Goal: Contribute content: Contribute content

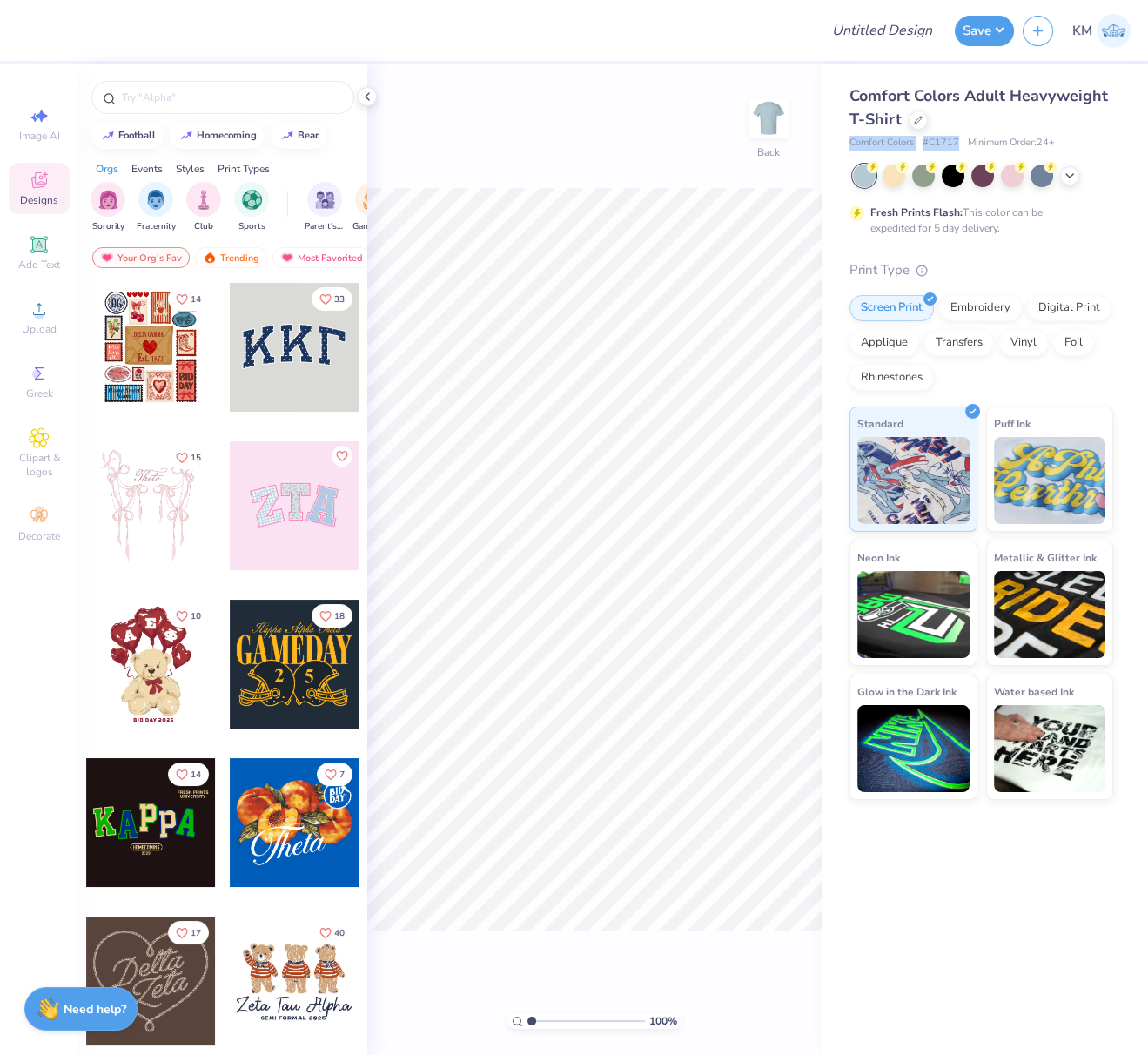
drag, startPoint x: 839, startPoint y: 145, endPoint x: 990, endPoint y: 157, distance: 151.5
click at [959, 140] on div "Comfort Colors Adult Heavyweight T-Shirt Comfort Colors # C1717 Minimum Order: …" at bounding box center [985, 432] width 327 height 737
copy div "Comfort Colors # C1717"
click at [39, 316] on circle at bounding box center [39, 315] width 9 height 9
click at [39, 308] on icon at bounding box center [39, 309] width 12 height 12
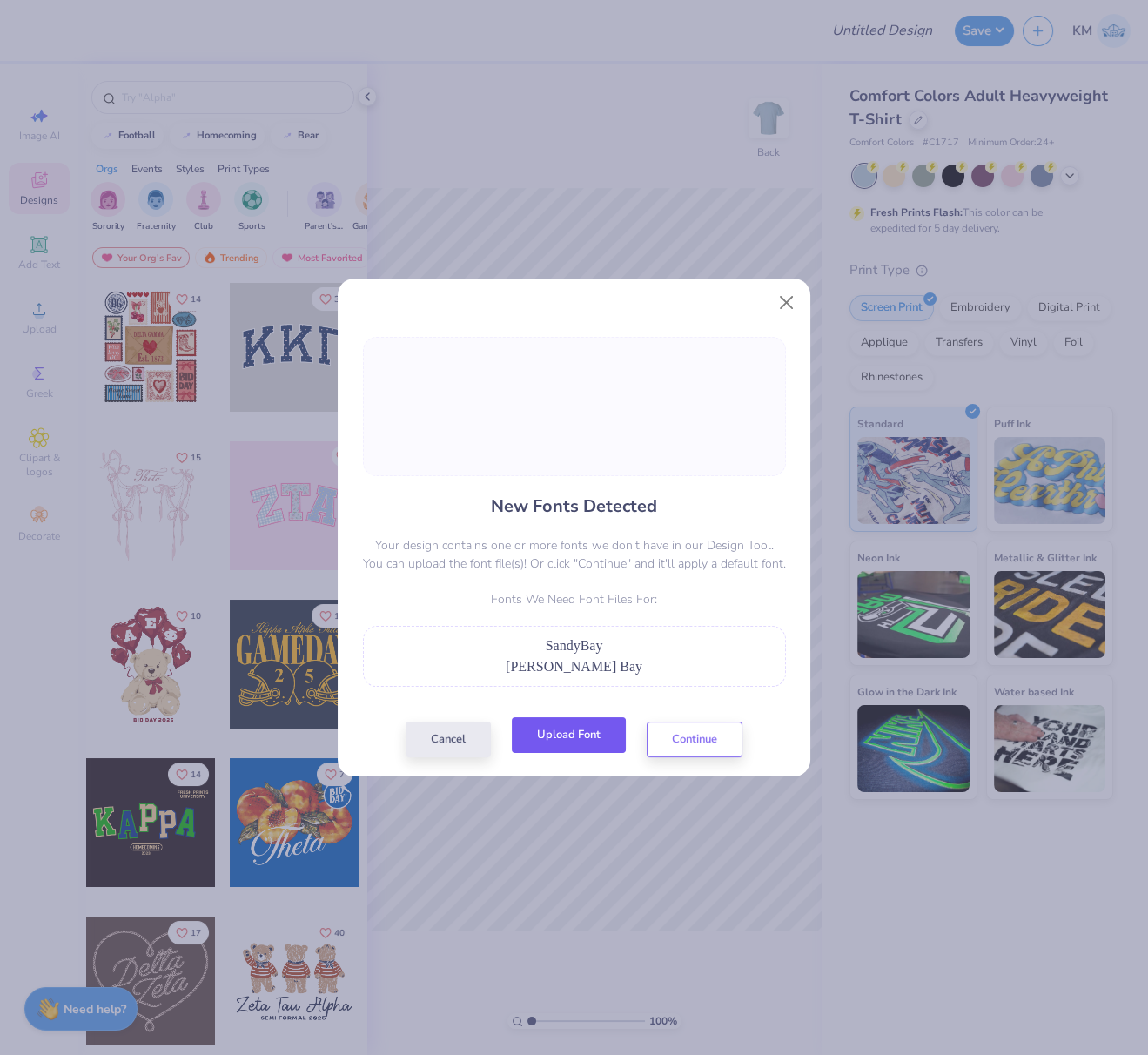
click at [548, 739] on button "Upload Font" at bounding box center [569, 735] width 114 height 36
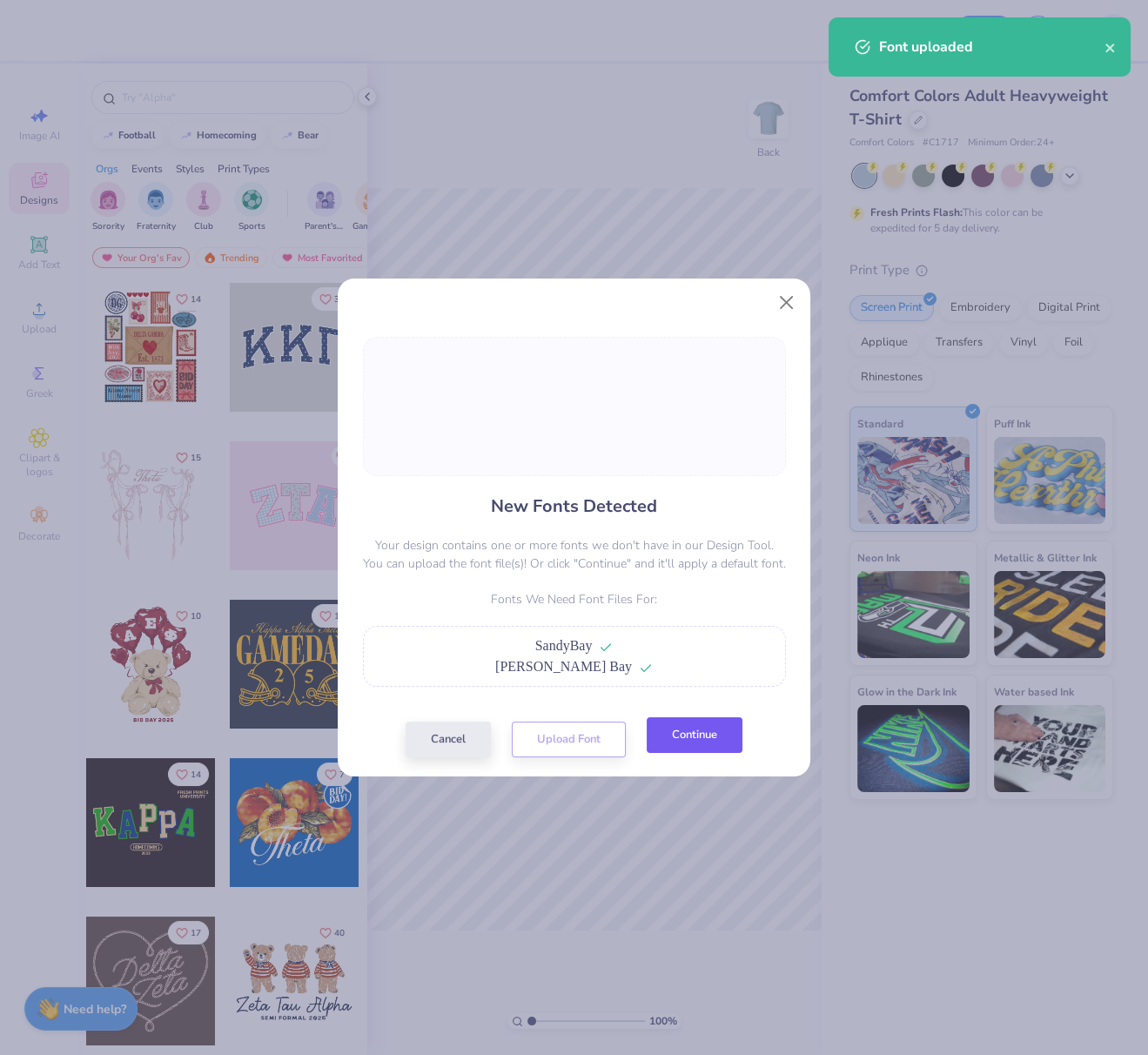
click at [696, 736] on button "Continue" at bounding box center [694, 735] width 95 height 36
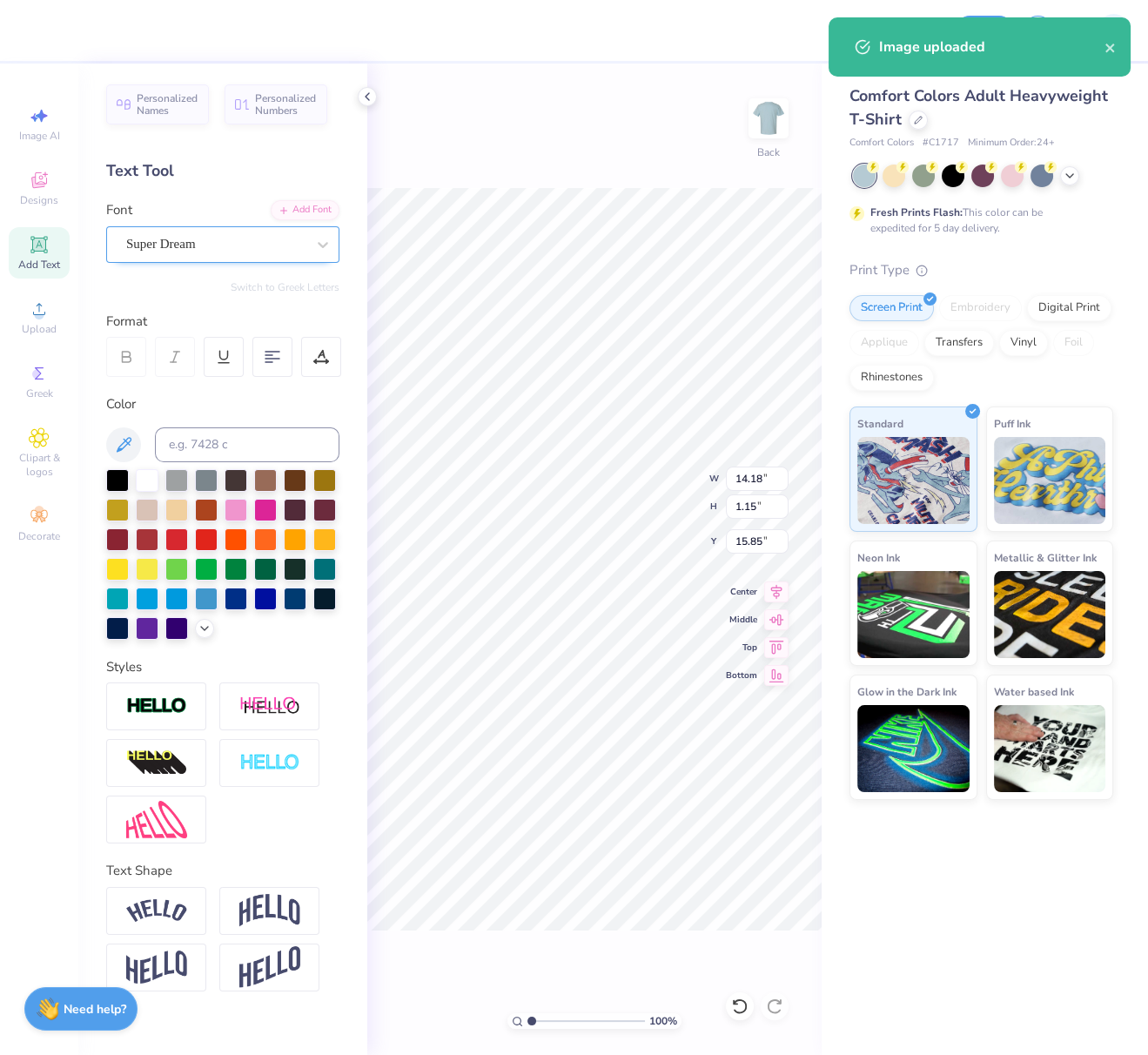
click at [265, 247] on div "Super Dream" at bounding box center [216, 244] width 183 height 27
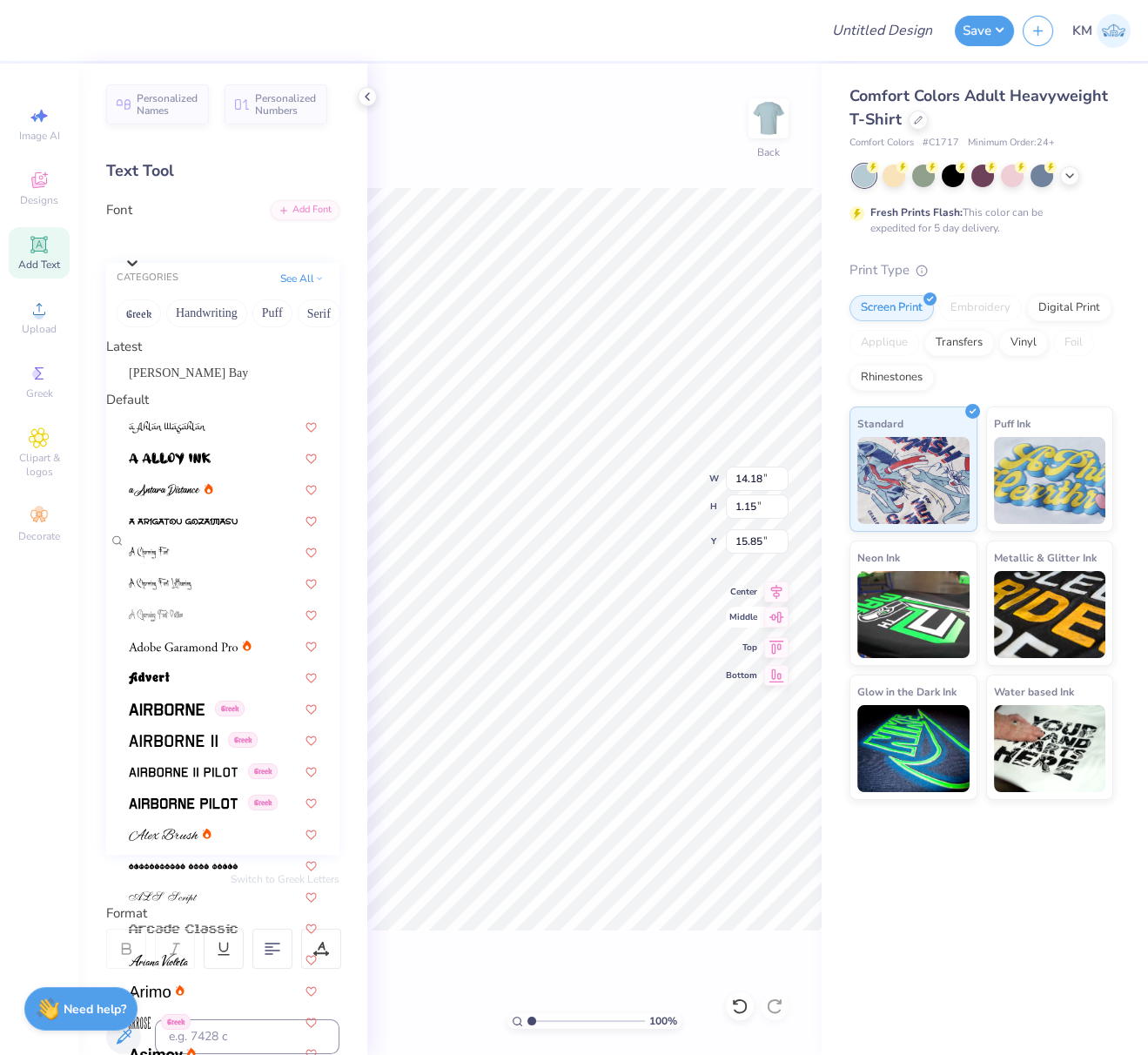
click at [157, 381] on span "[PERSON_NAME] Bay" at bounding box center [188, 372] width 119 height 18
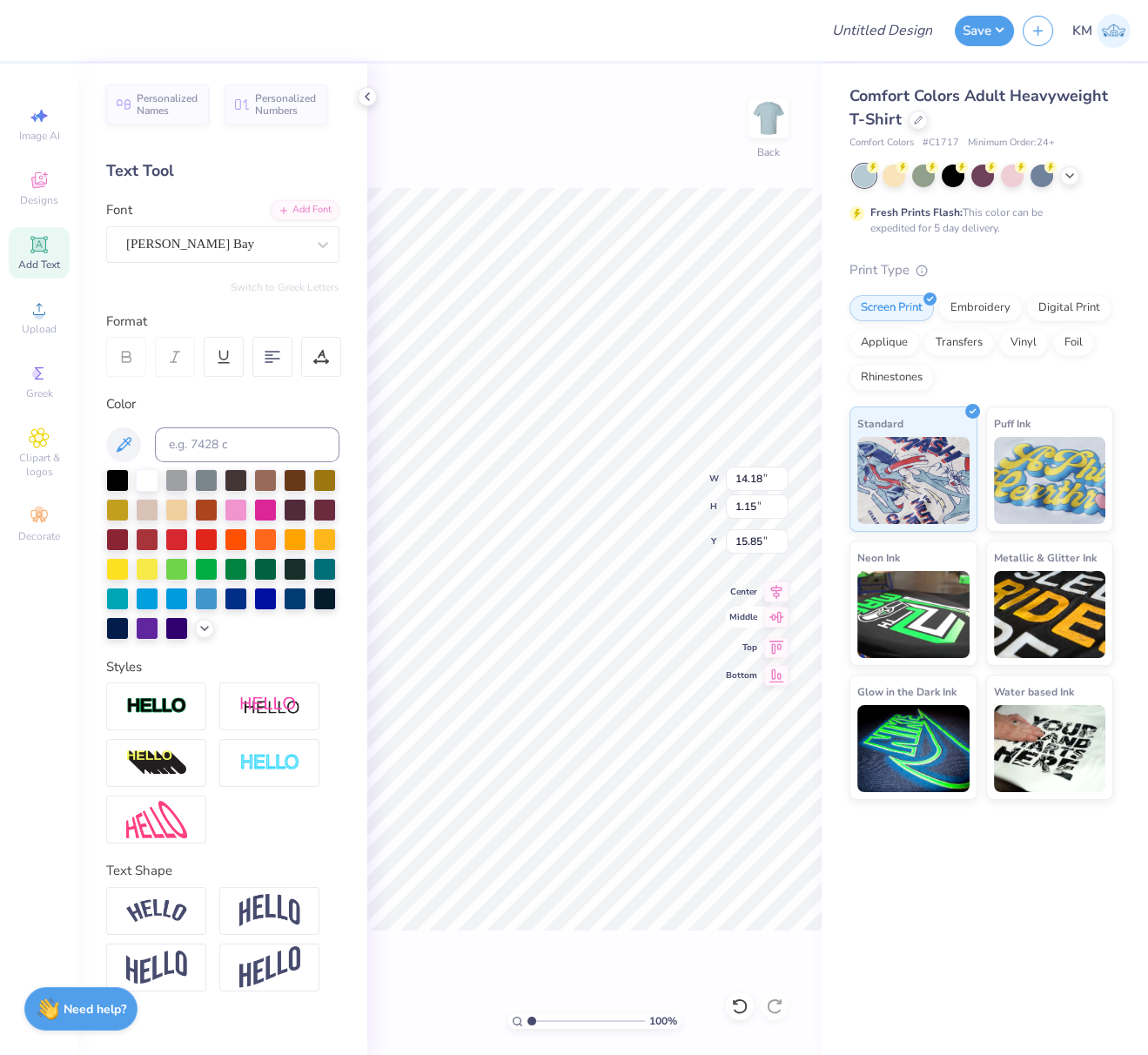
type input "10.67"
type input "1.50"
type input "15.66"
click at [778, 585] on icon at bounding box center [777, 589] width 25 height 21
click at [775, 589] on icon at bounding box center [777, 589] width 11 height 15
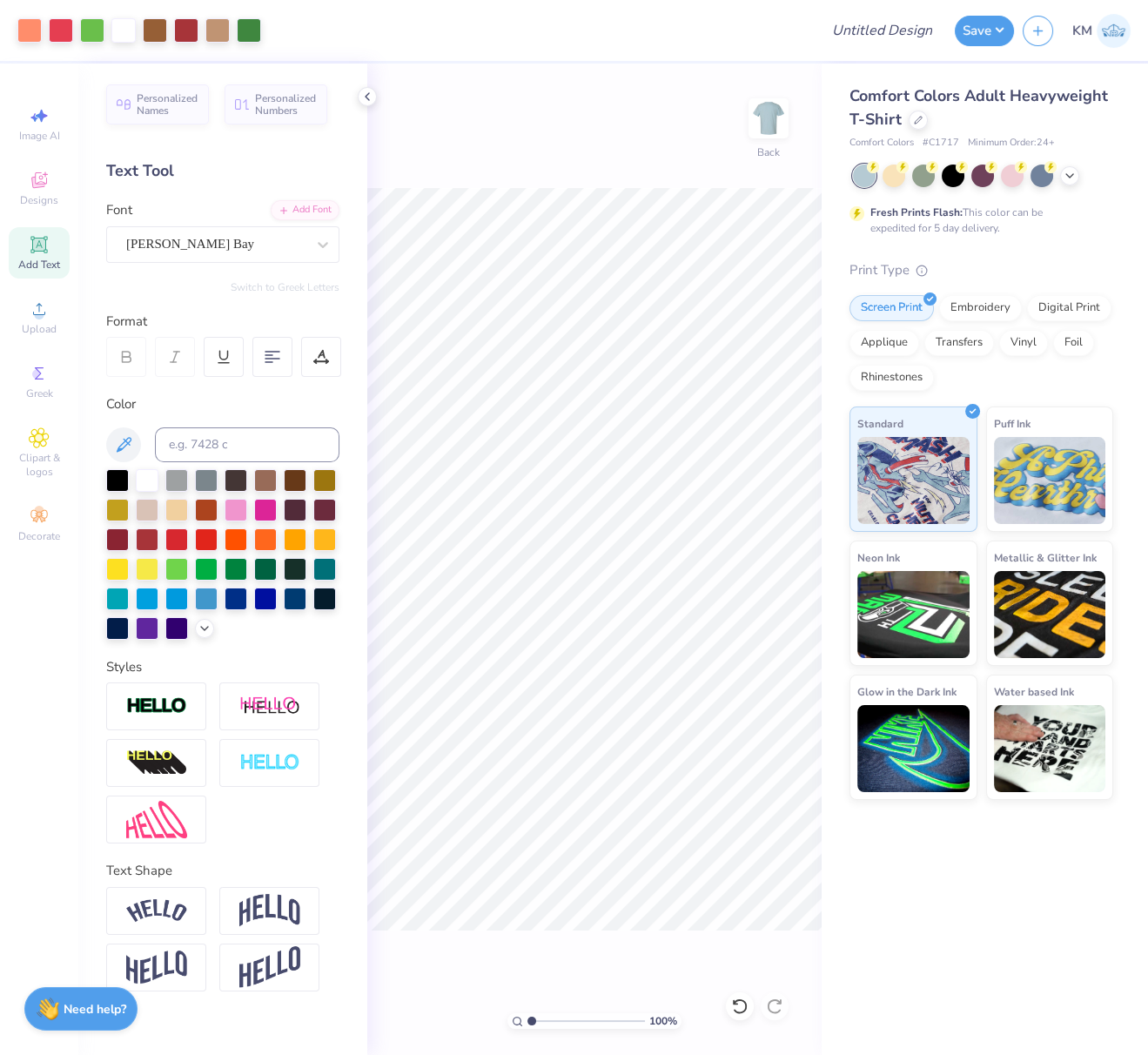
drag, startPoint x: 36, startPoint y: 256, endPoint x: 625, endPoint y: 134, distance: 601.5
click at [35, 255] on div "Add Text" at bounding box center [39, 253] width 61 height 51
click at [300, 212] on div "Add Font" at bounding box center [305, 208] width 69 height 20
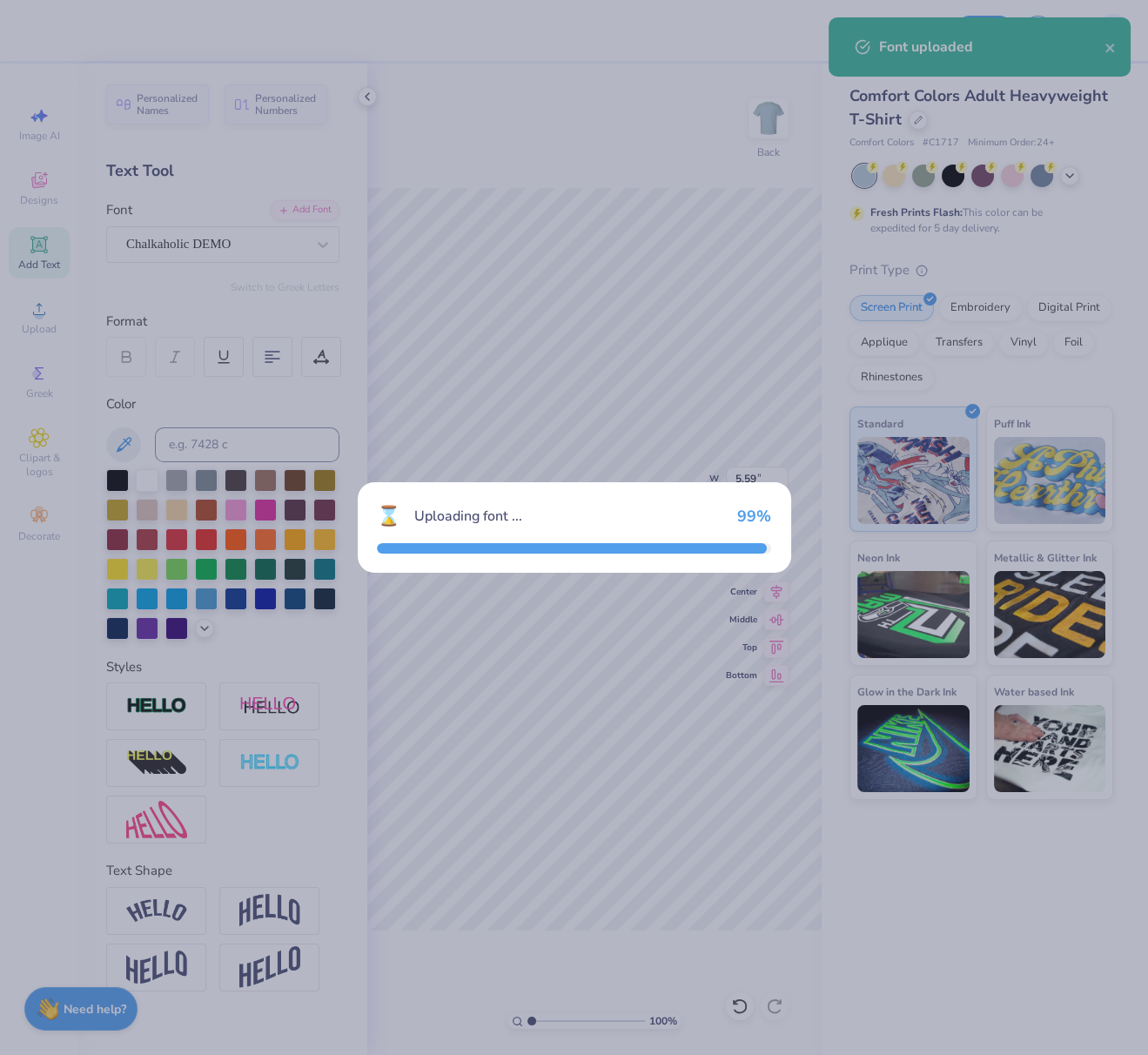
type input "6.17"
type input "1.78"
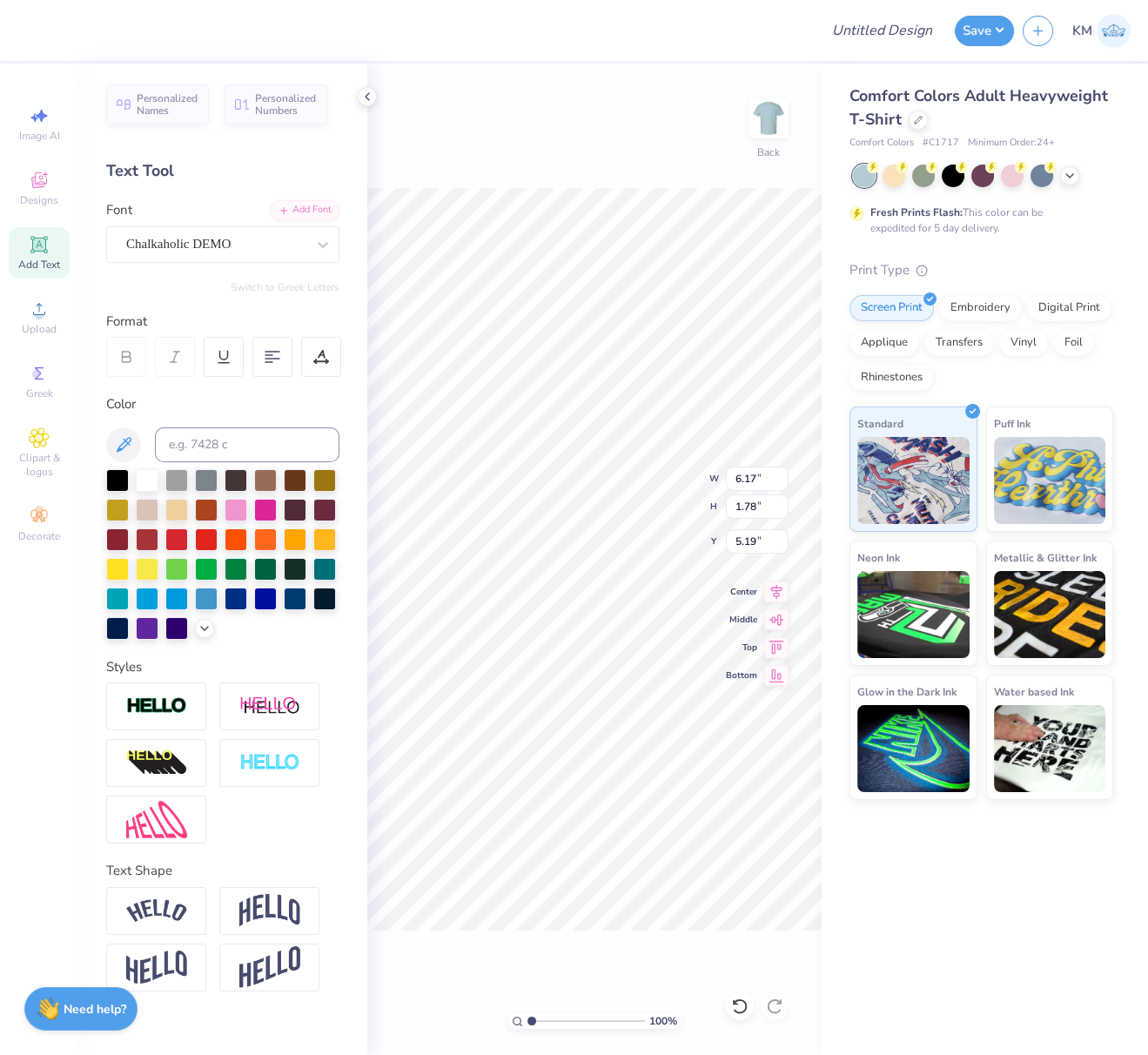
type input "5.17"
type textarea "CHI OMEGA"
click at [272, 896] on img at bounding box center [269, 910] width 61 height 33
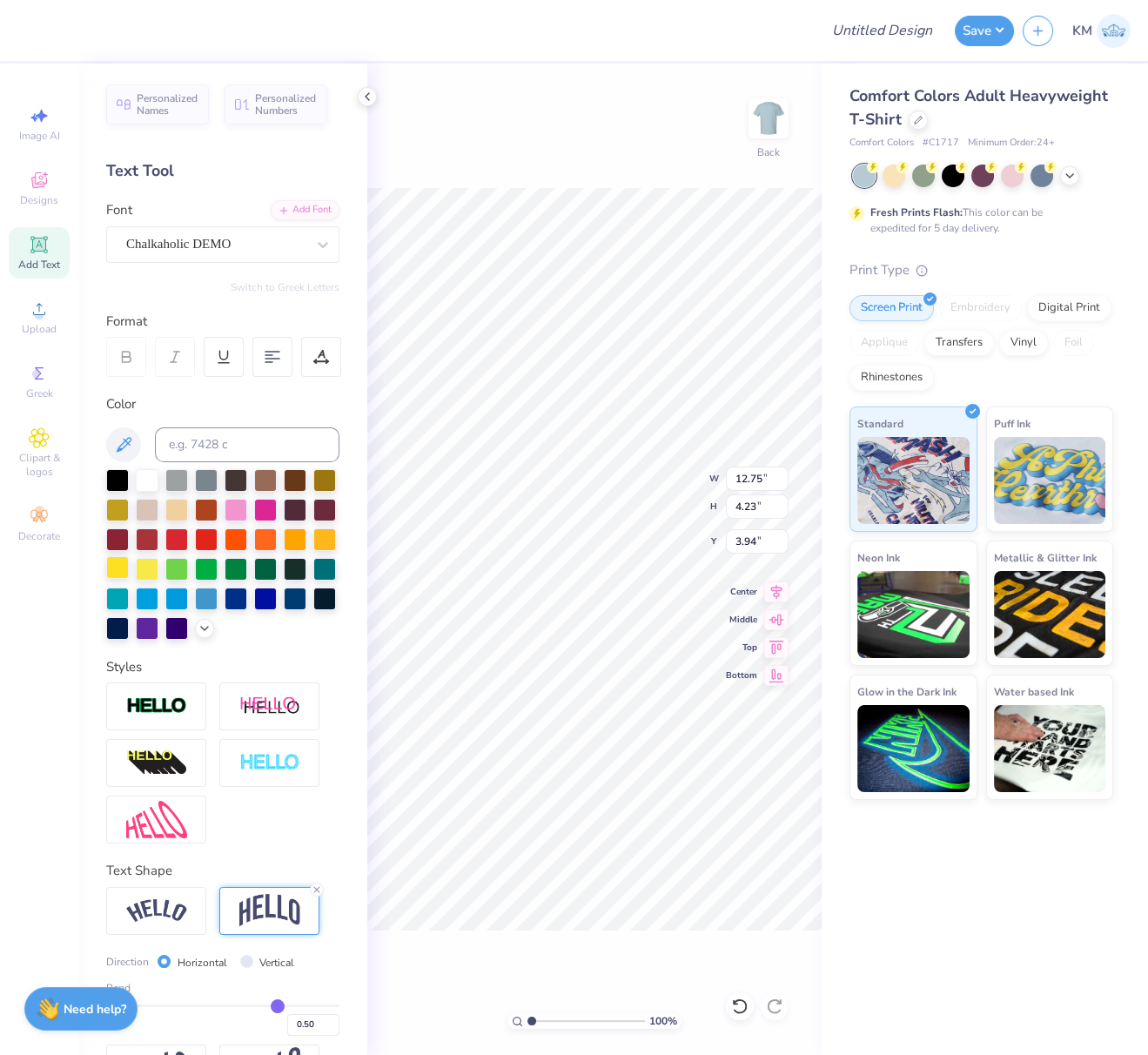
type input "4.23"
type input "3.94"
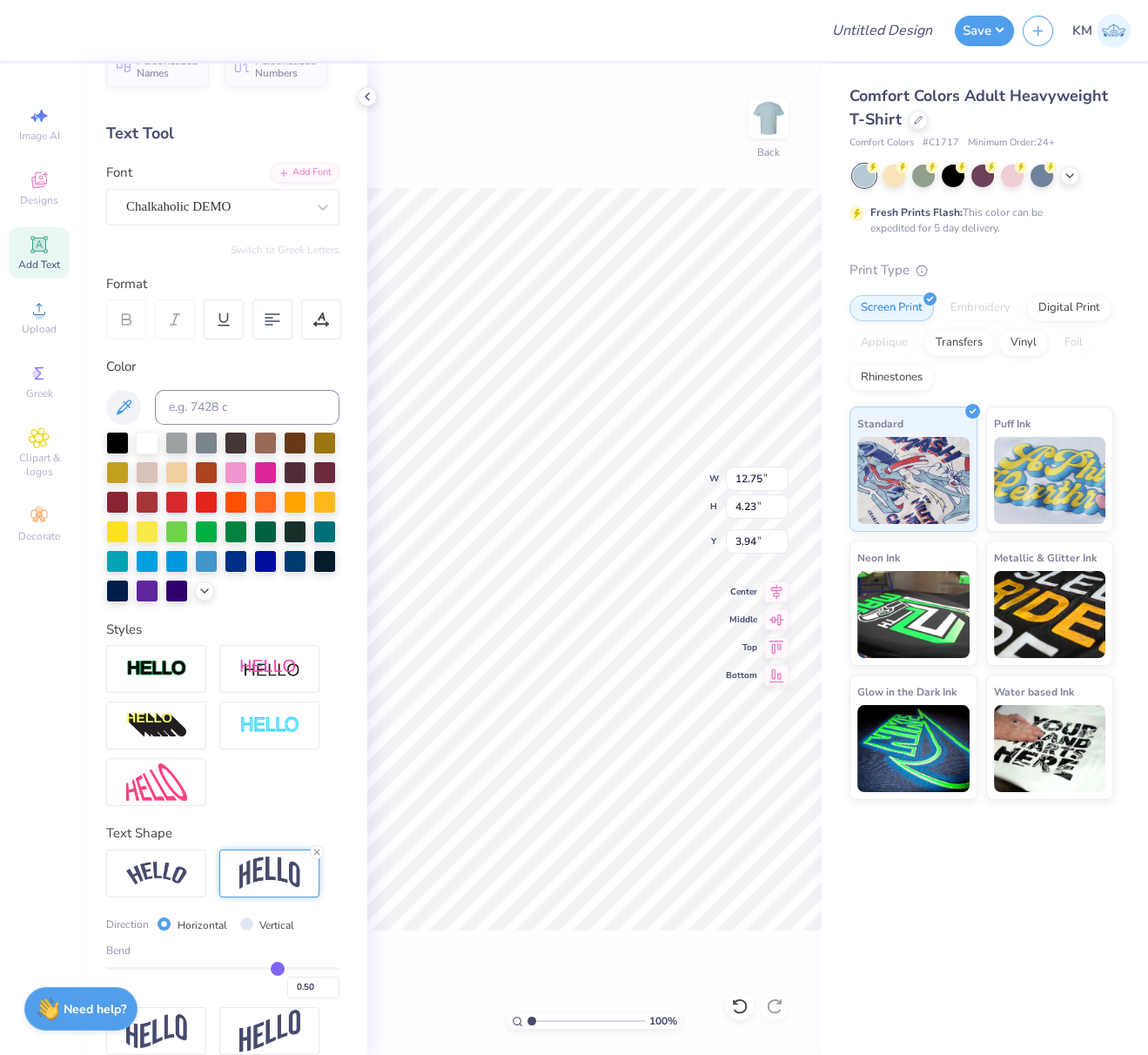
scroll to position [85, 0]
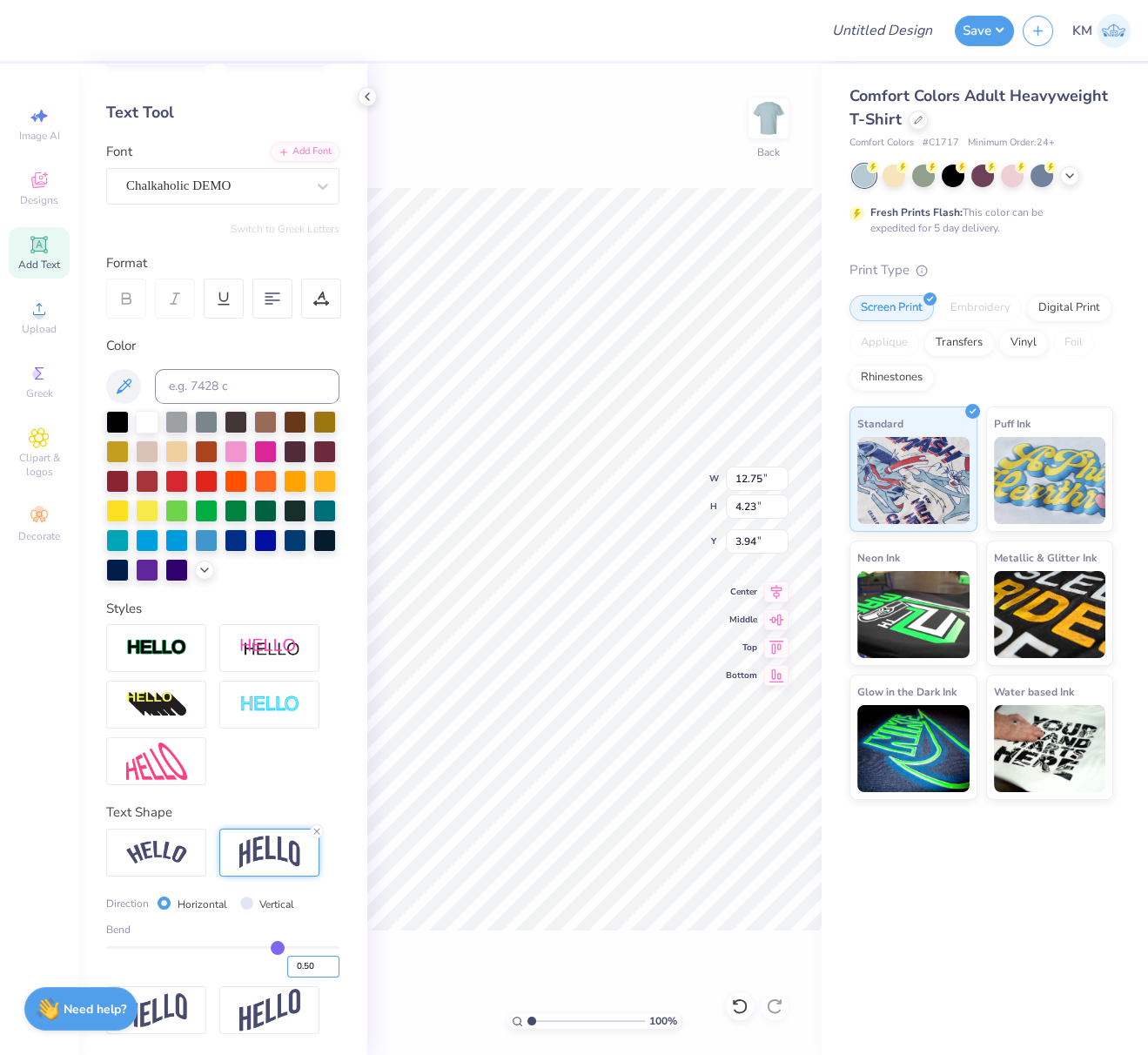
drag, startPoint x: 290, startPoint y: 965, endPoint x: 314, endPoint y: 974, distance: 25.6
click at [310, 970] on input "0.50" at bounding box center [313, 966] width 52 height 22
type input "0.30"
type input "0.3"
type input "3.13"
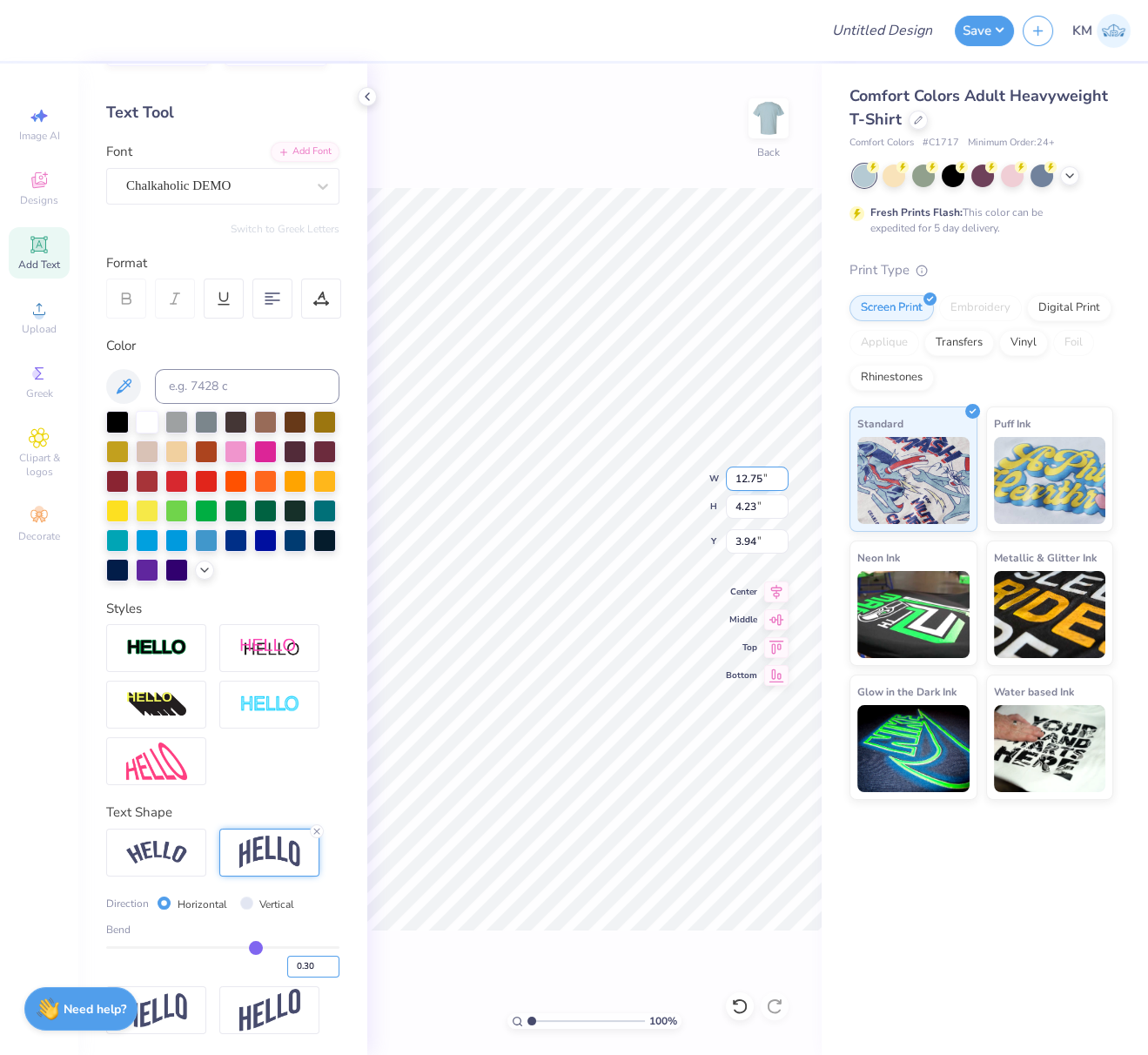
type input "4.49"
drag, startPoint x: 738, startPoint y: 480, endPoint x: 770, endPoint y: 490, distance: 33.5
click at [767, 482] on input "12.75" at bounding box center [758, 479] width 62 height 25
type input "12.00"
type input "2.95"
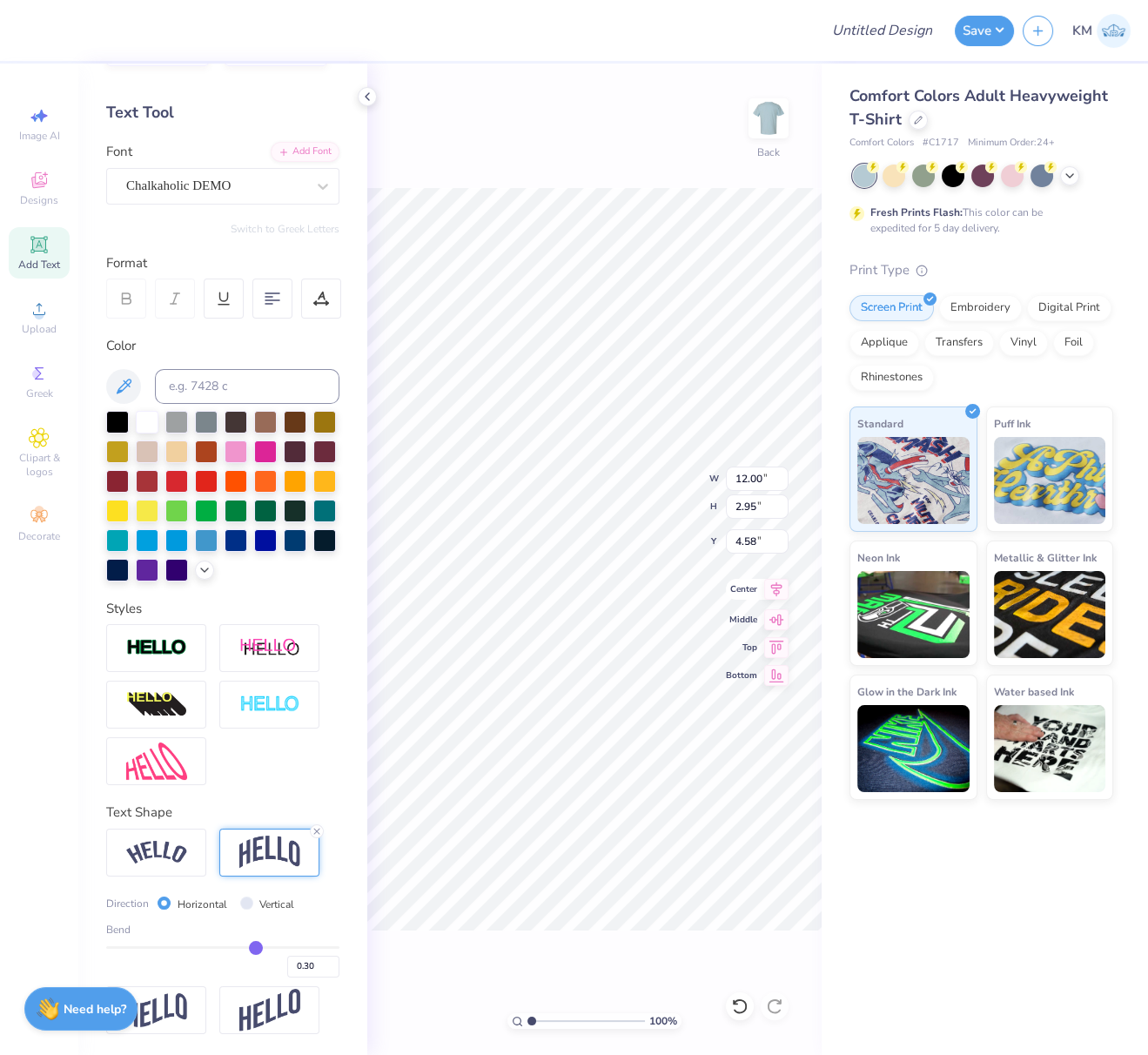
click at [781, 592] on icon at bounding box center [777, 589] width 25 height 21
drag, startPoint x: 757, startPoint y: 546, endPoint x: 731, endPoint y: 543, distance: 26.2
click at [735, 542] on input "4.58" at bounding box center [758, 541] width 62 height 25
type input "3.00"
click at [778, 591] on icon at bounding box center [777, 589] width 25 height 21
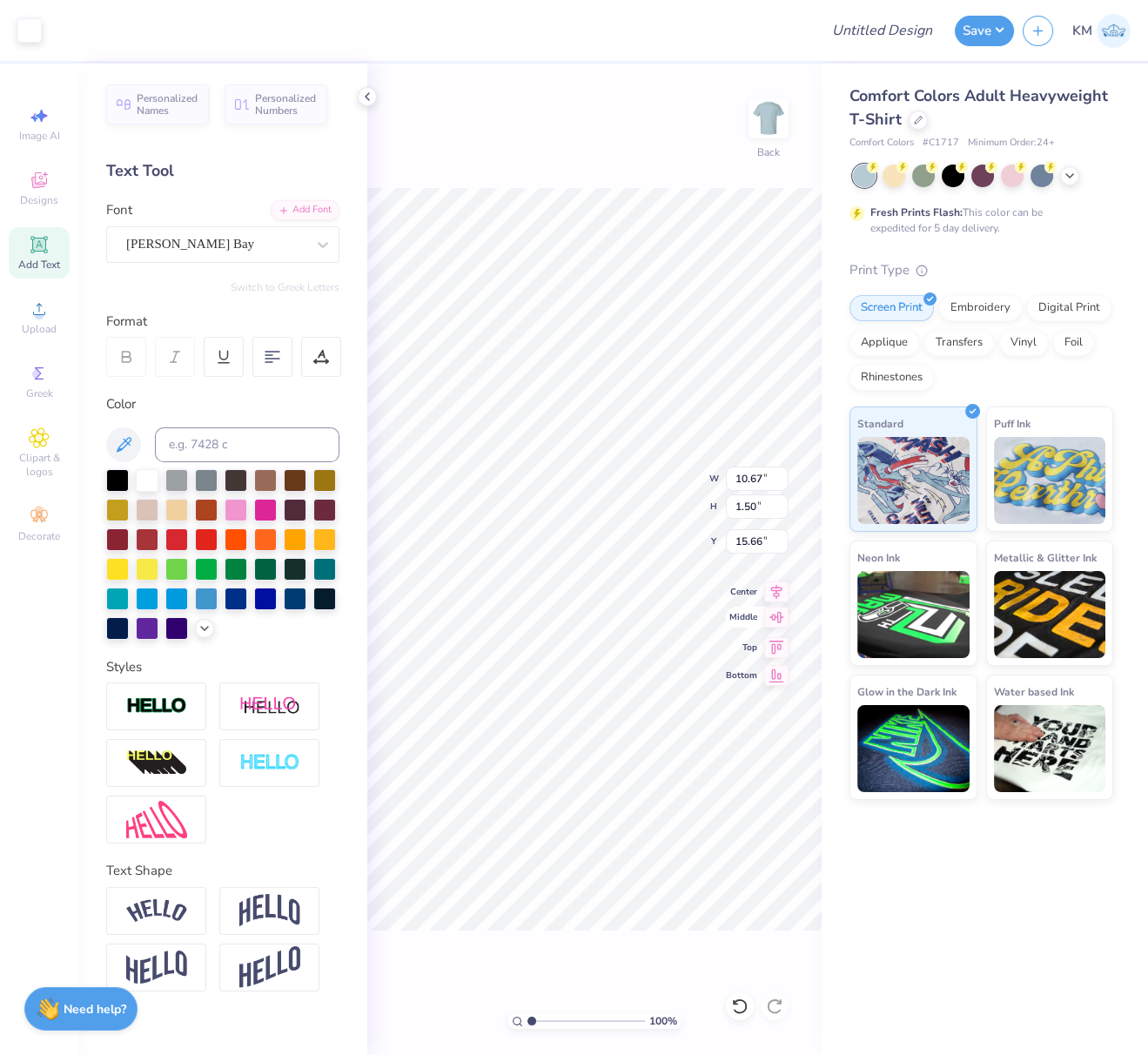
scroll to position [0, 0]
click at [777, 584] on icon at bounding box center [777, 589] width 11 height 15
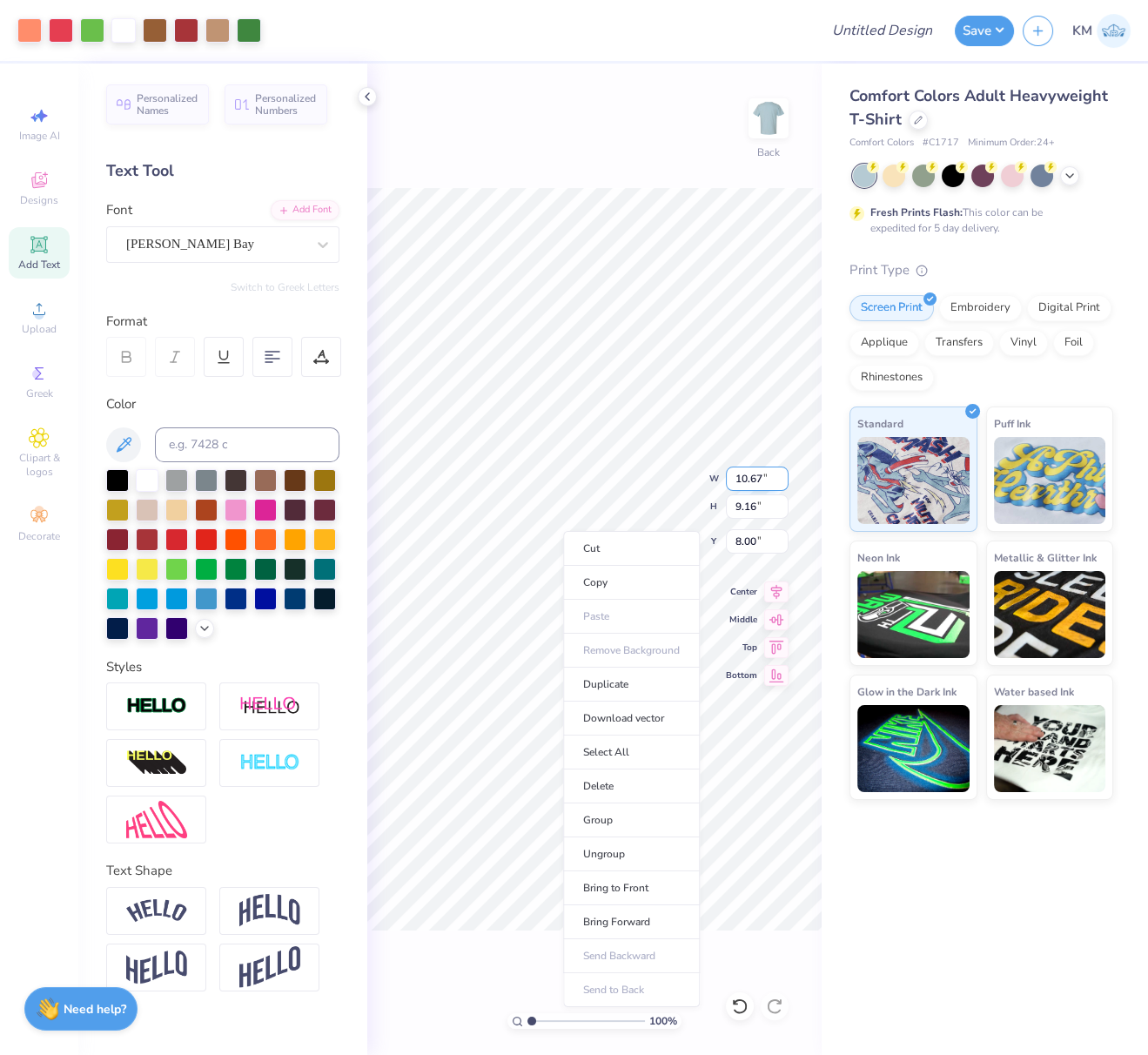
click at [743, 483] on input "10.67" at bounding box center [758, 479] width 62 height 25
drag, startPoint x: 763, startPoint y: 478, endPoint x: 728, endPoint y: 487, distance: 36.1
click at [737, 475] on input "10.67" at bounding box center [758, 479] width 62 height 25
paste input "8.8241"
type input "8.82"
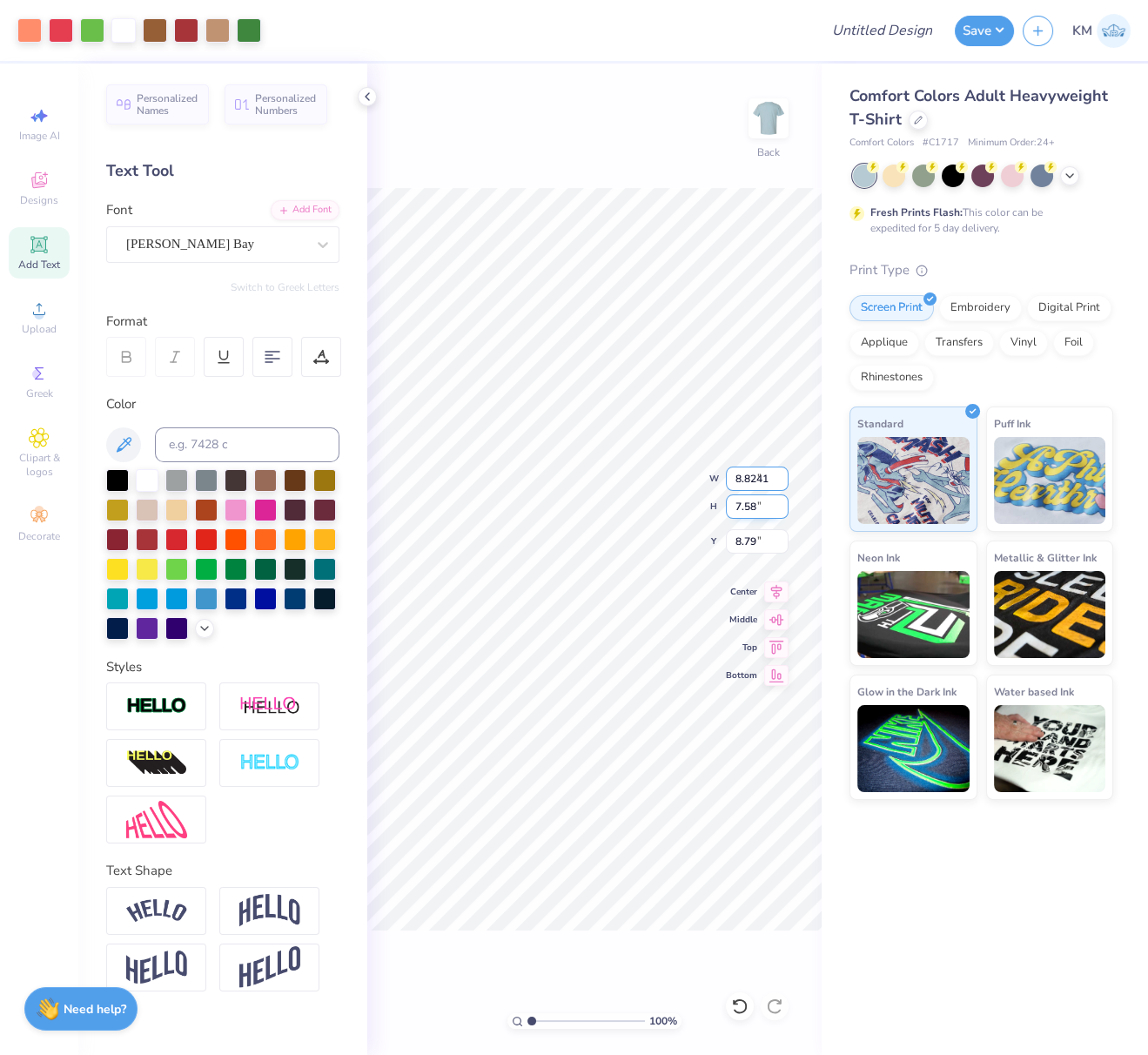
type input "7.58"
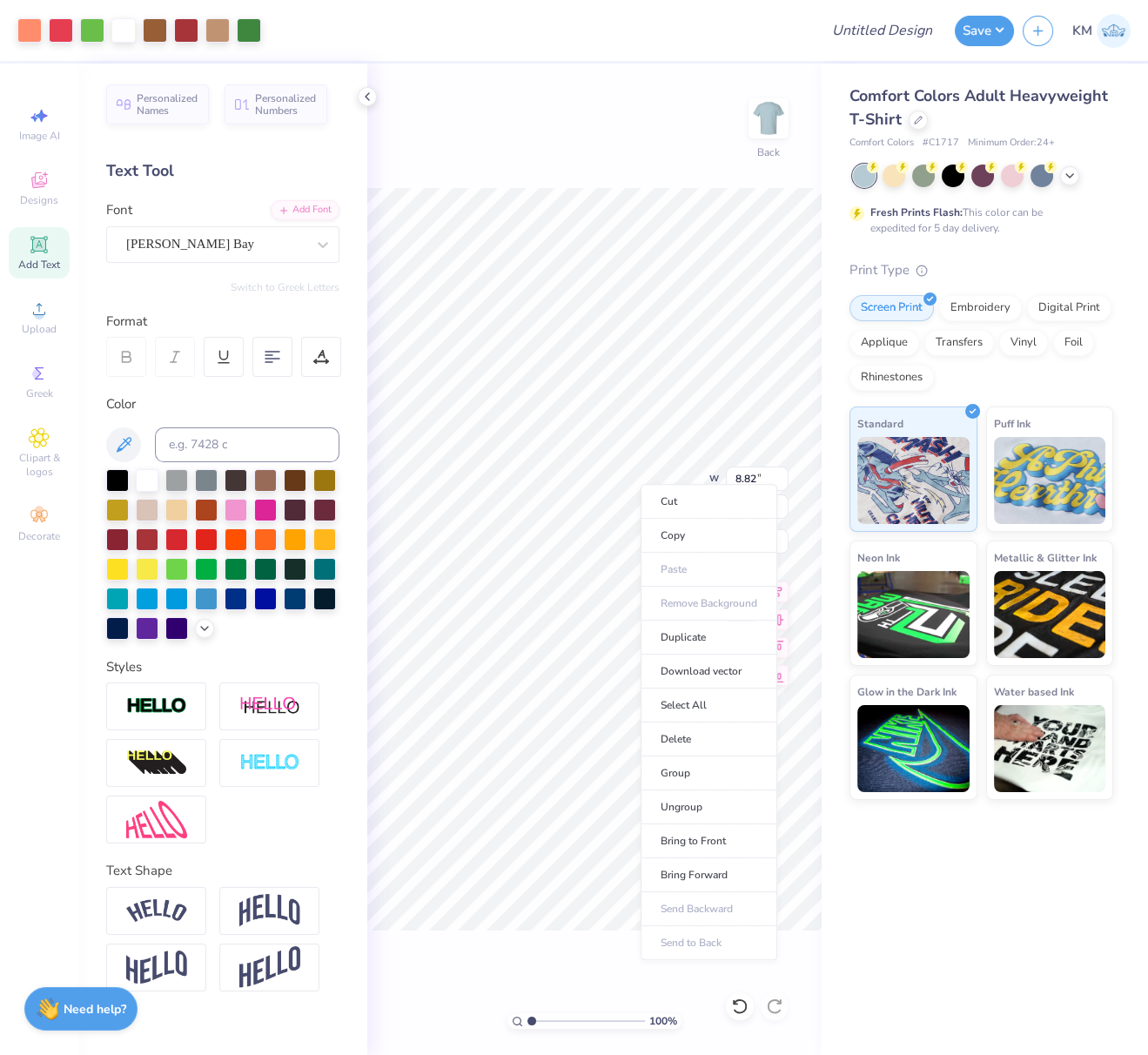
type input "4.92"
click at [703, 830] on li "Bring to Front" at bounding box center [709, 842] width 137 height 34
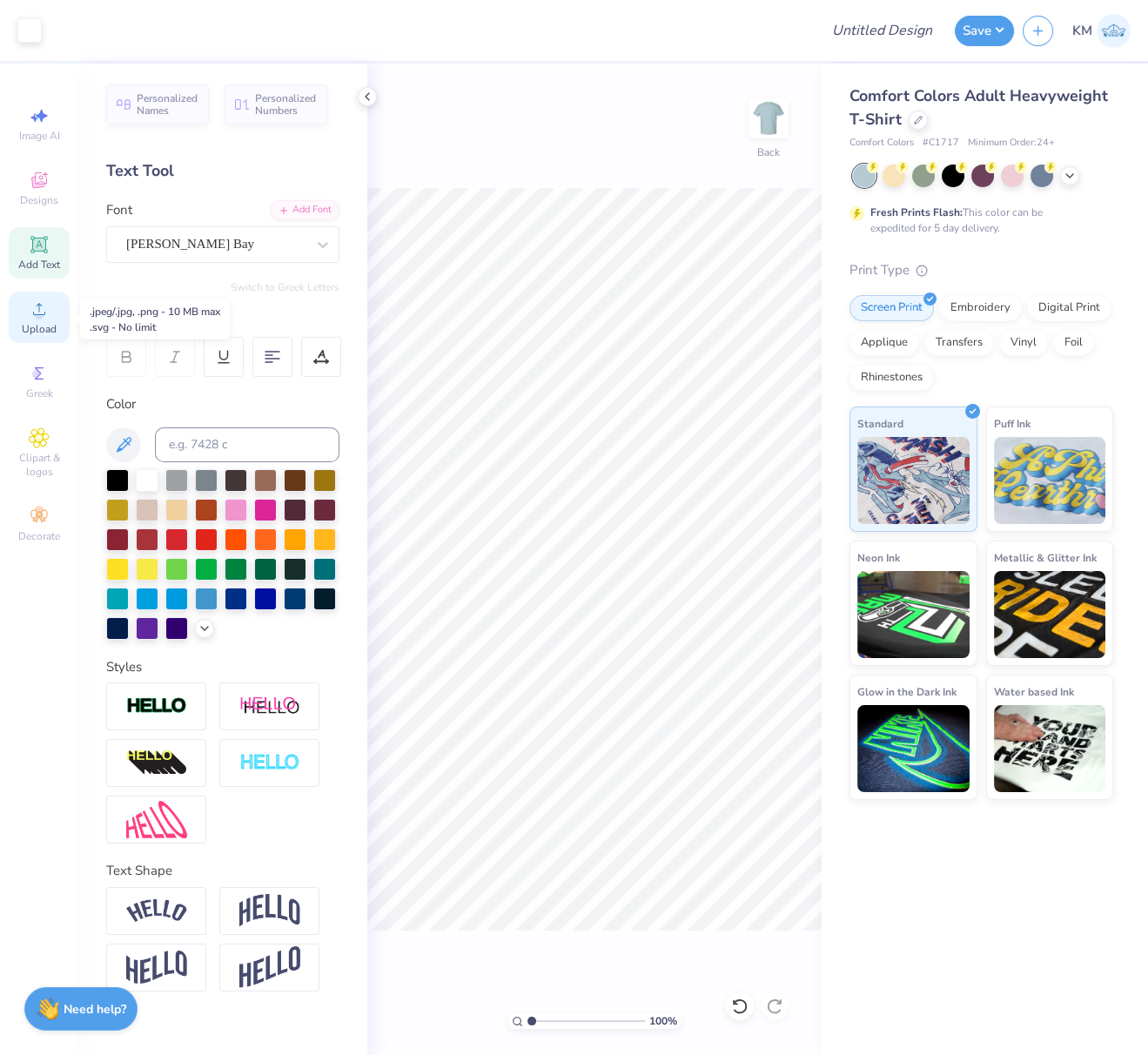
click at [34, 314] on icon at bounding box center [39, 309] width 21 height 21
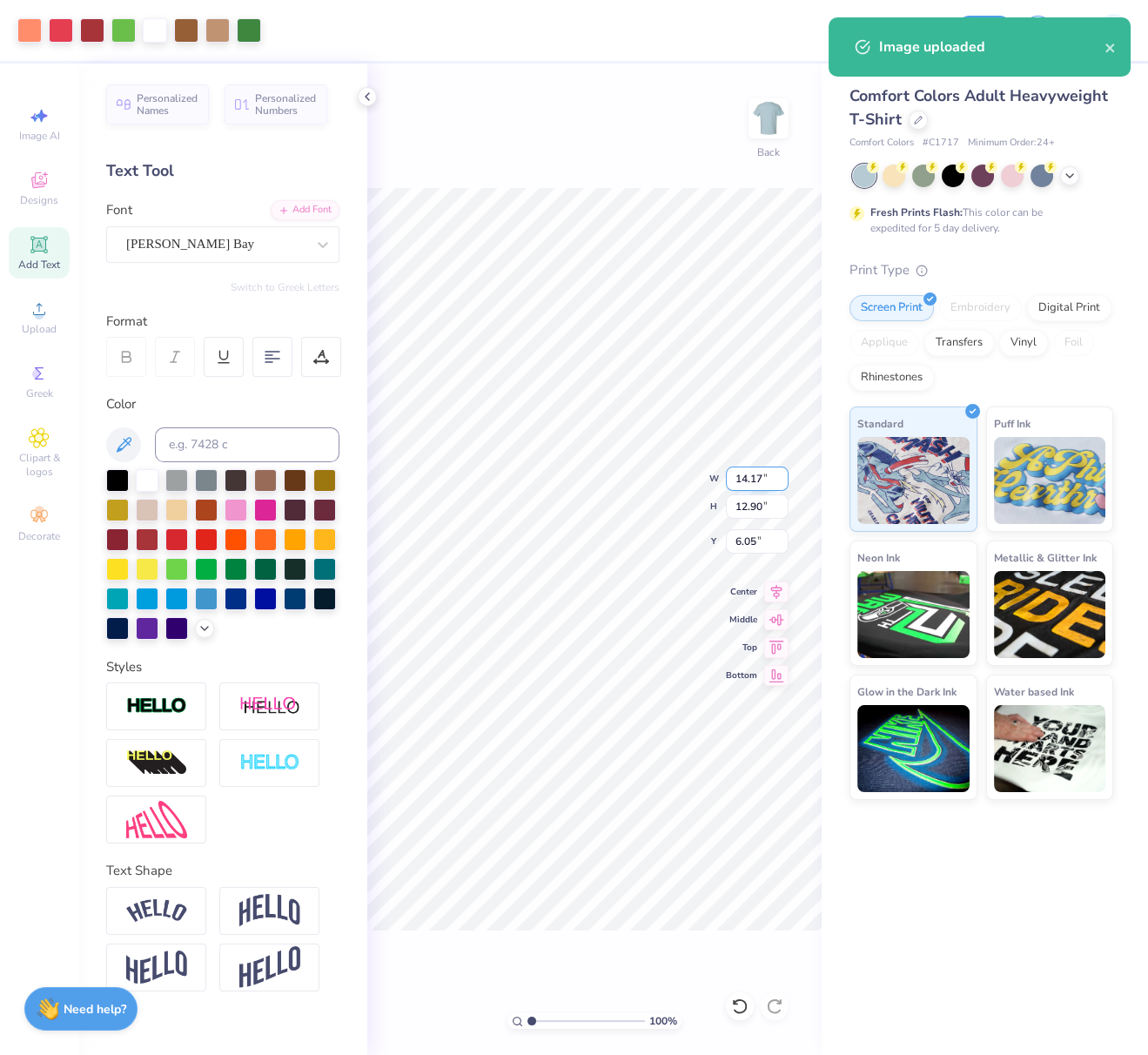
drag, startPoint x: 760, startPoint y: 478, endPoint x: 738, endPoint y: 474, distance: 22.4
click at [739, 474] on input "14.17" at bounding box center [758, 479] width 62 height 25
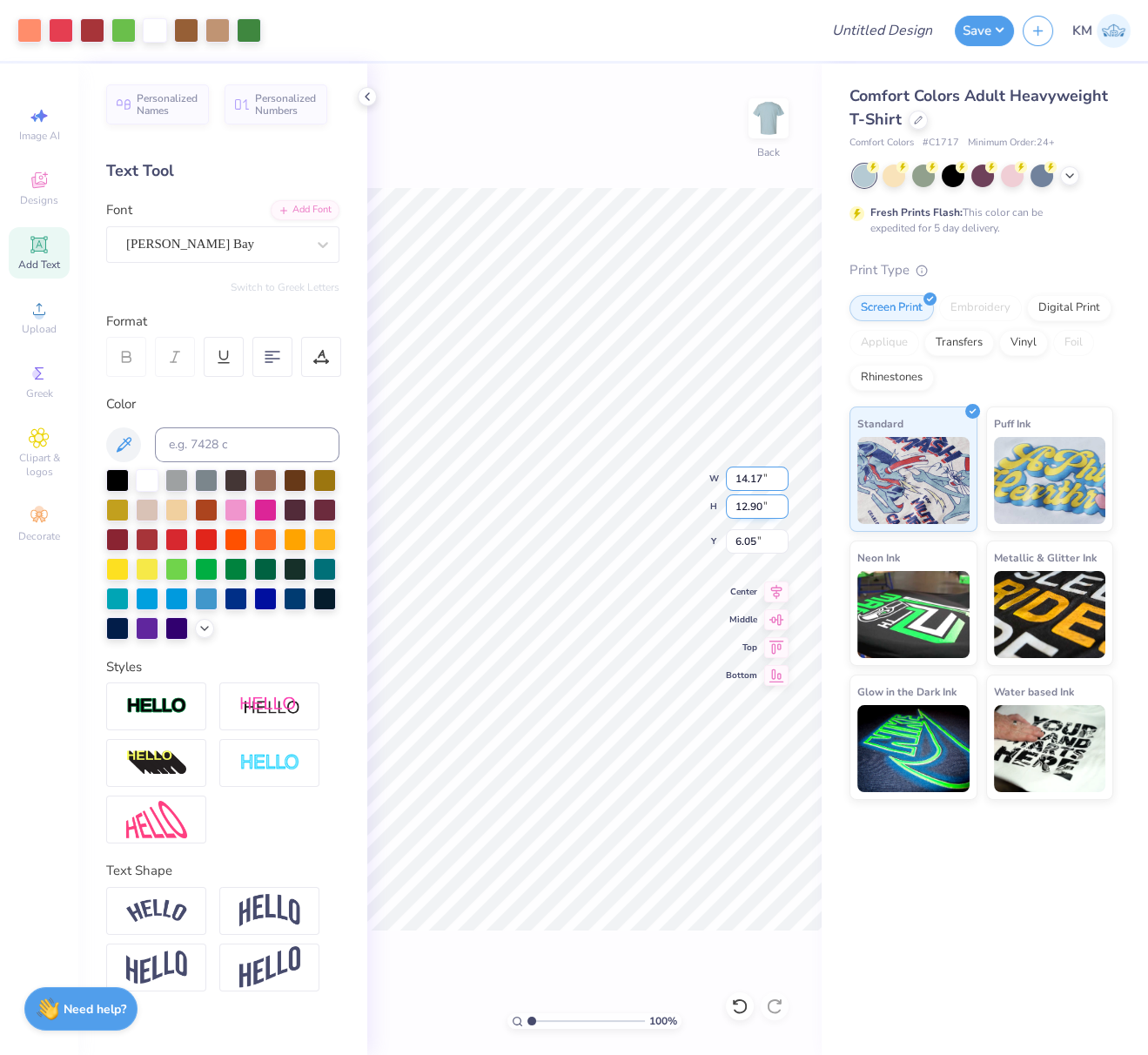
type input "1"
paste input "7.8922"
type input "7.89"
type input "7.18"
type input "4.71"
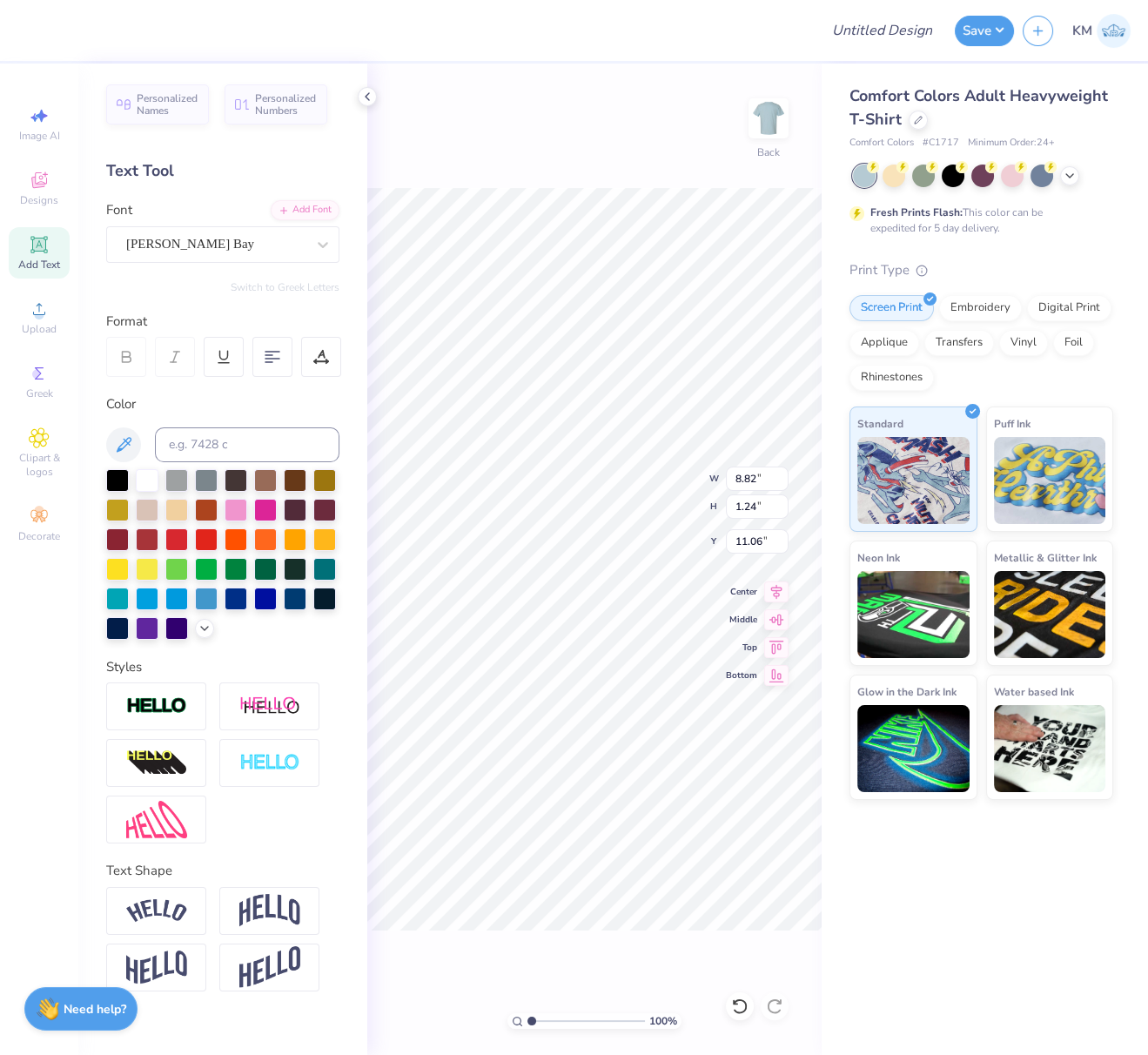
type input "8.82"
type input "1.24"
type input "11.06"
click at [780, 590] on icon at bounding box center [777, 589] width 11 height 15
type input "7.89"
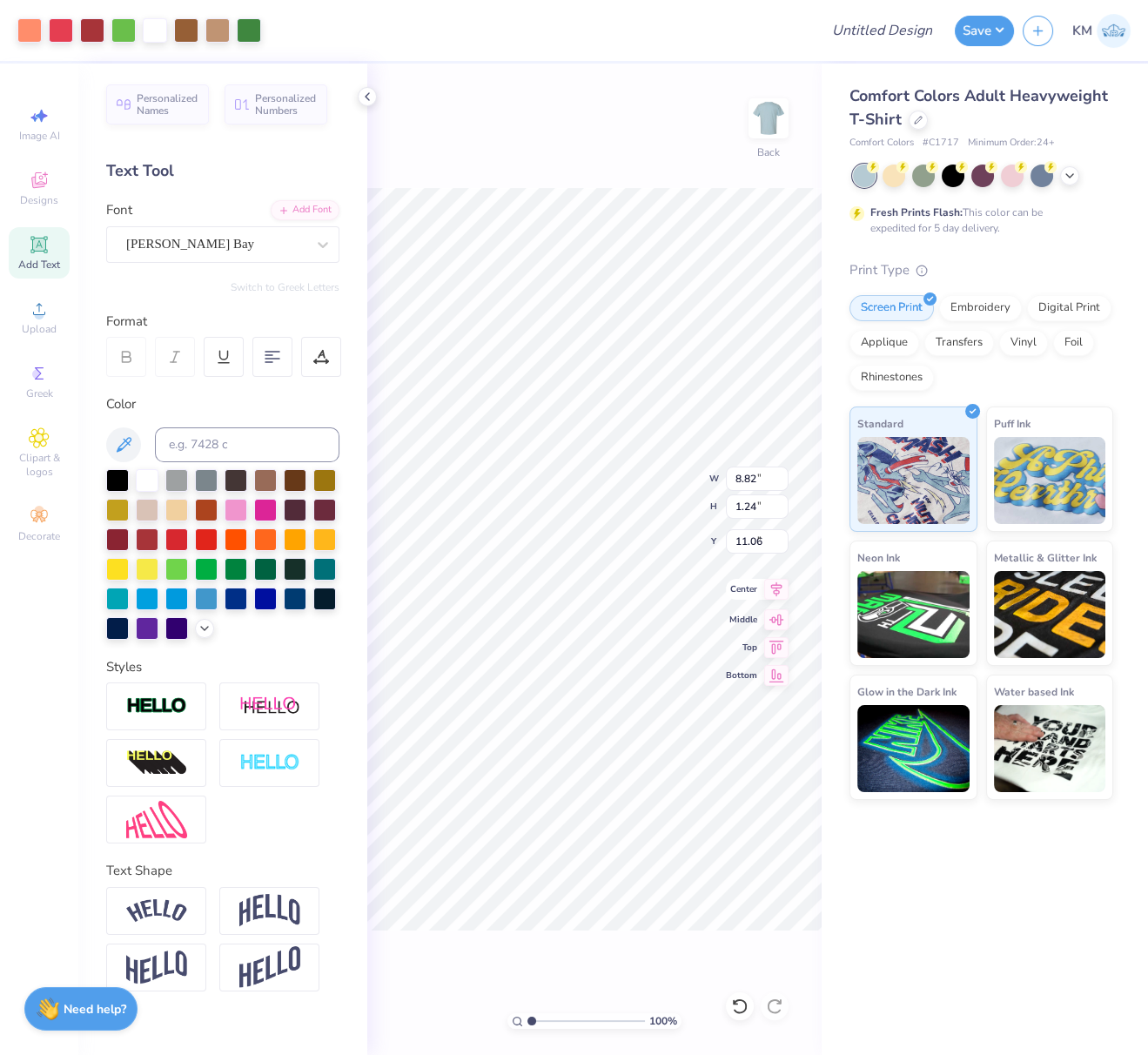
type input "7.18"
type input "4.71"
click at [777, 587] on icon at bounding box center [777, 589] width 11 height 15
click at [780, 589] on icon at bounding box center [777, 589] width 25 height 21
drag, startPoint x: 755, startPoint y: 540, endPoint x: 732, endPoint y: 537, distance: 23.2
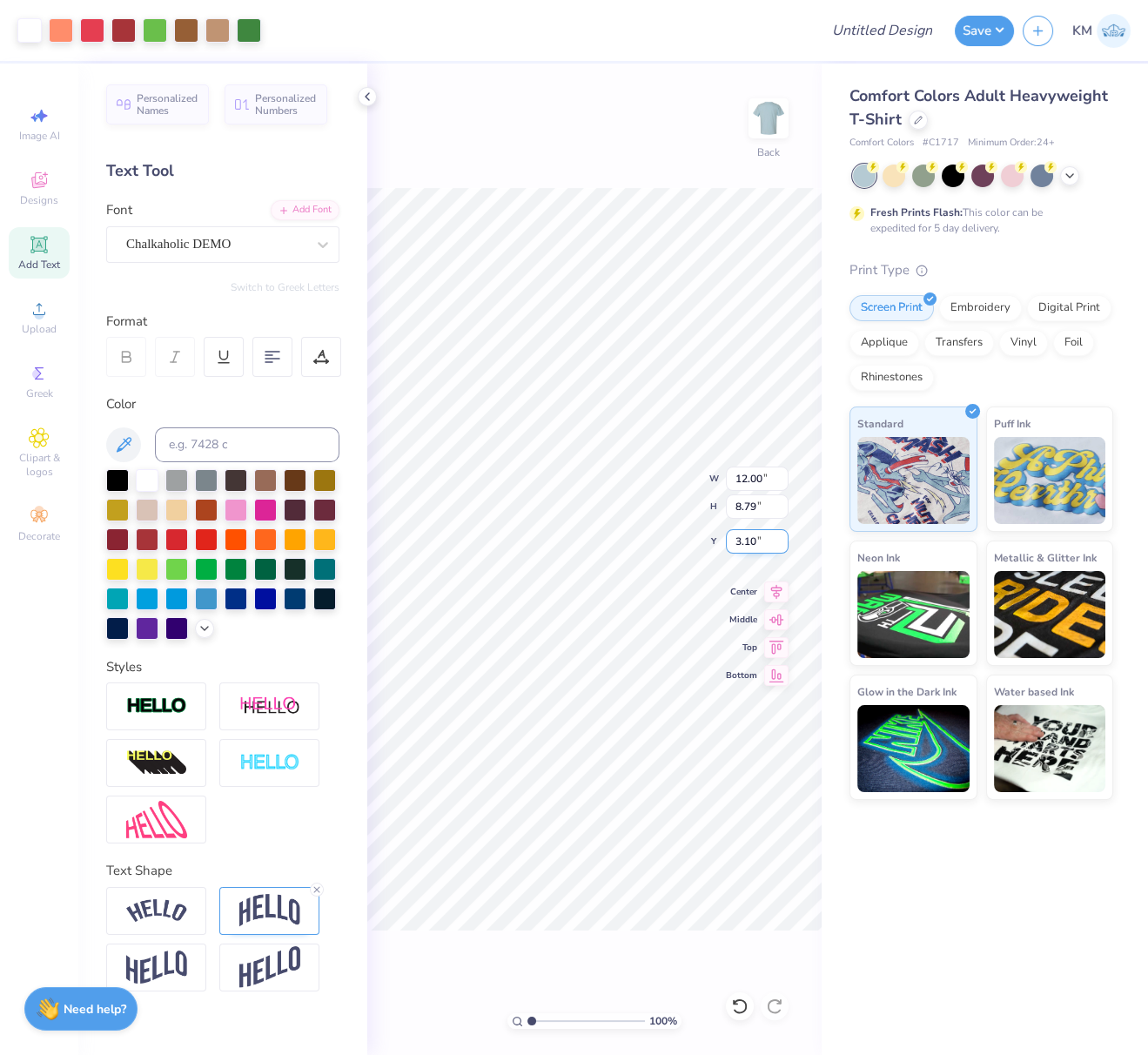
click at [732, 537] on input "3.10" at bounding box center [758, 541] width 62 height 25
type input "3.00"
drag, startPoint x: 759, startPoint y: 475, endPoint x: 728, endPoint y: 490, distance: 34.4
click at [740, 475] on input "12.00" at bounding box center [758, 479] width 62 height 25
type input "11.00"
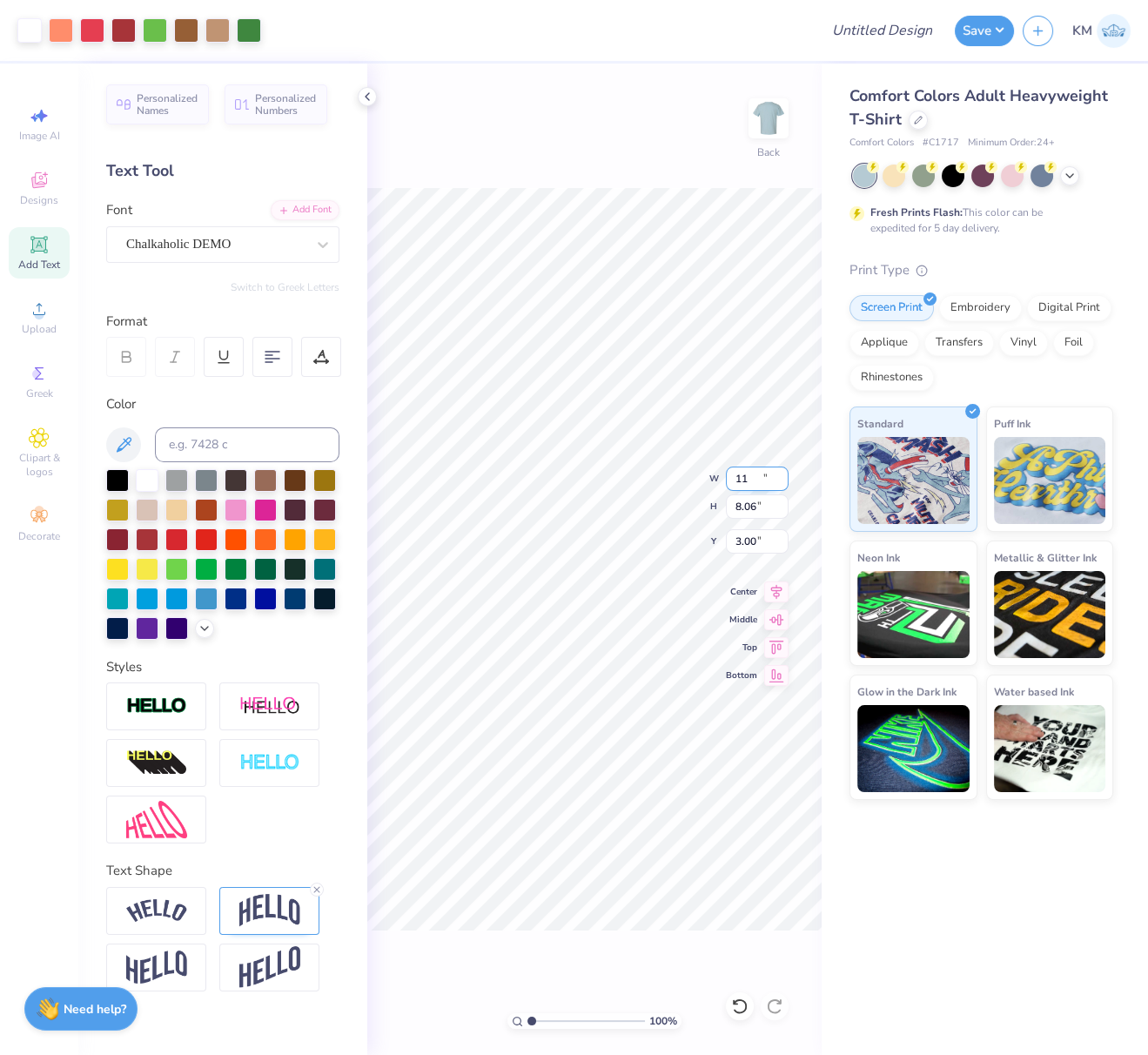
type input "8.06"
drag, startPoint x: 755, startPoint y: 543, endPoint x: 732, endPoint y: 539, distance: 23.3
click at [733, 538] on input "3.37" at bounding box center [758, 541] width 62 height 25
type input "3.00"
click at [781, 593] on icon at bounding box center [777, 589] width 25 height 21
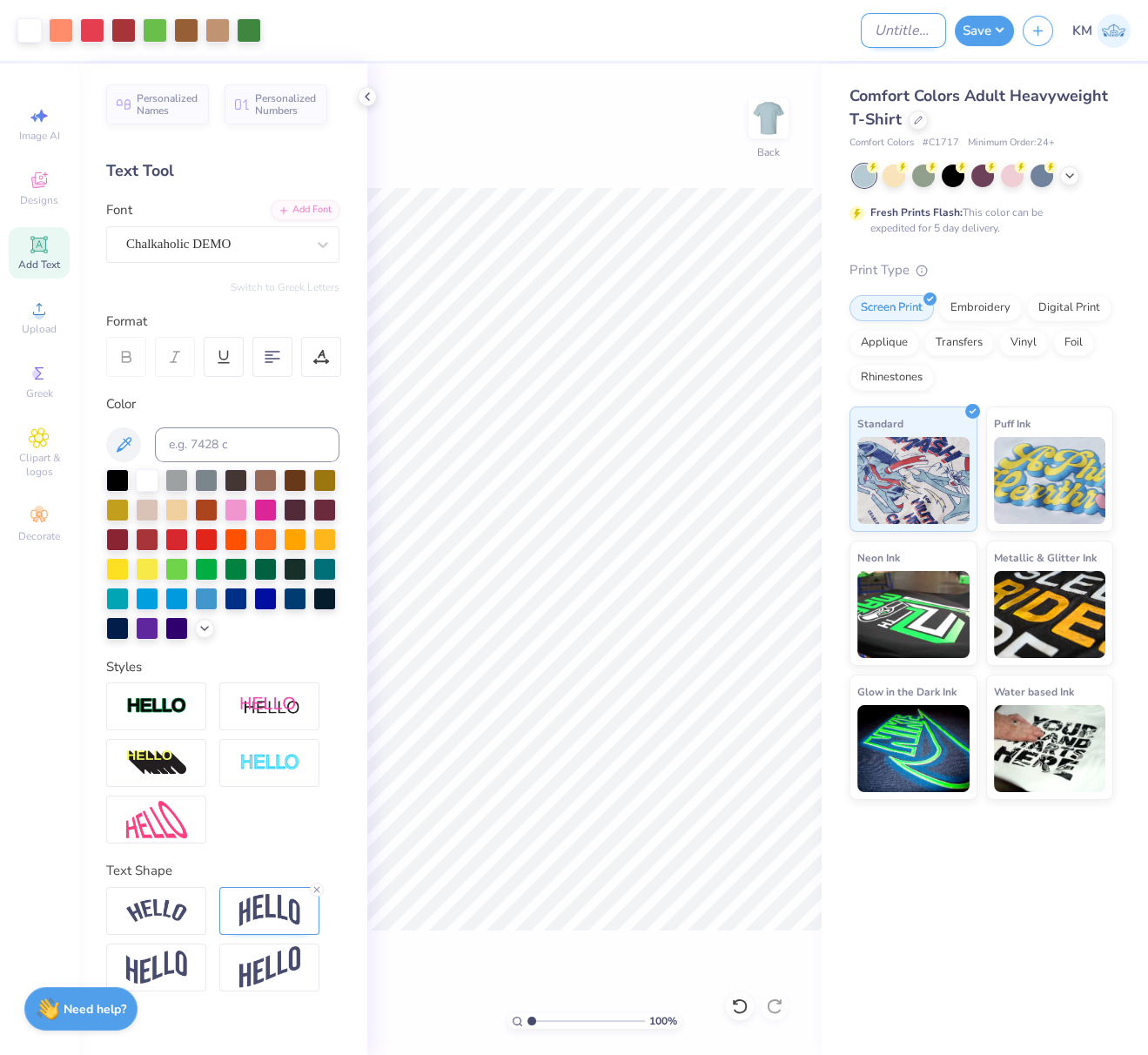
drag, startPoint x: 897, startPoint y: 29, endPoint x: 897, endPoint y: 45, distance: 16.0
click at [897, 29] on input "Design Title" at bounding box center [903, 30] width 85 height 35
paste input "7.8922 in"
drag, startPoint x: 873, startPoint y: 32, endPoint x: 981, endPoint y: 29, distance: 108.0
click at [980, 28] on div "Art colors Design Title 7.8922 in Save KM" at bounding box center [574, 30] width 1148 height 61
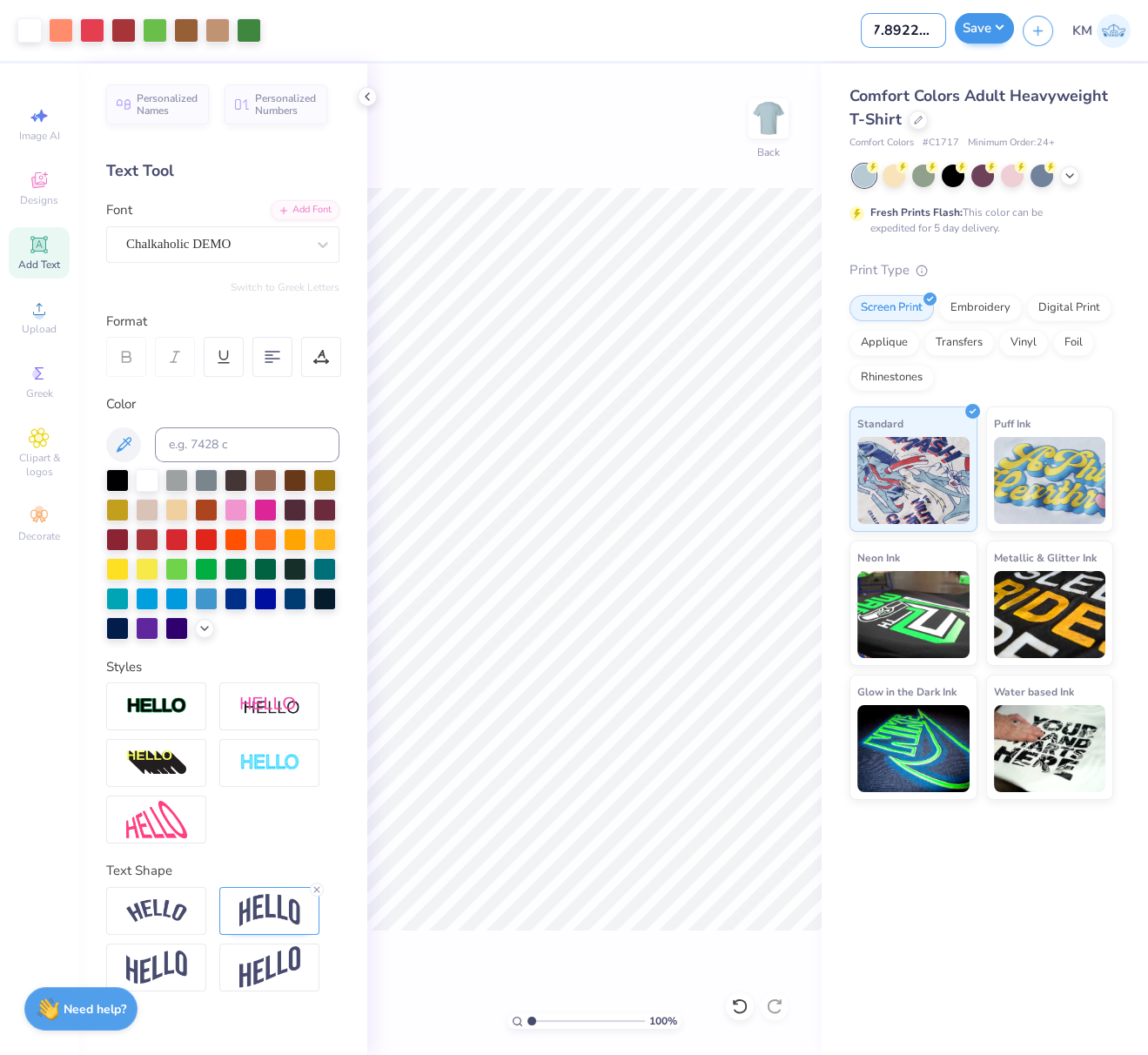
paste input "FPS240013"
type input "FPS240013"
click at [993, 22] on button "Save" at bounding box center [985, 28] width 60 height 30
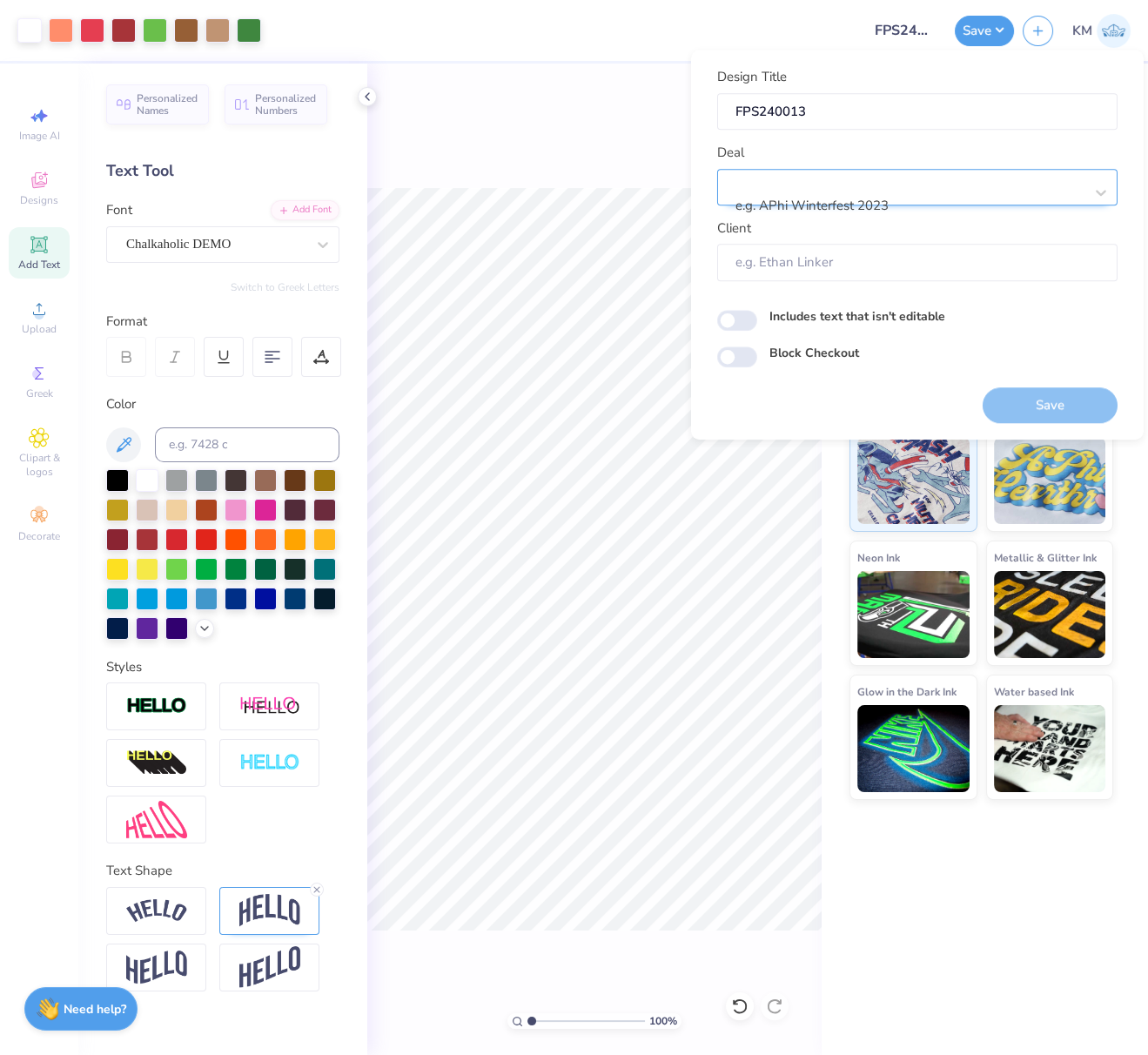
click at [902, 183] on div at bounding box center [911, 183] width 347 height 24
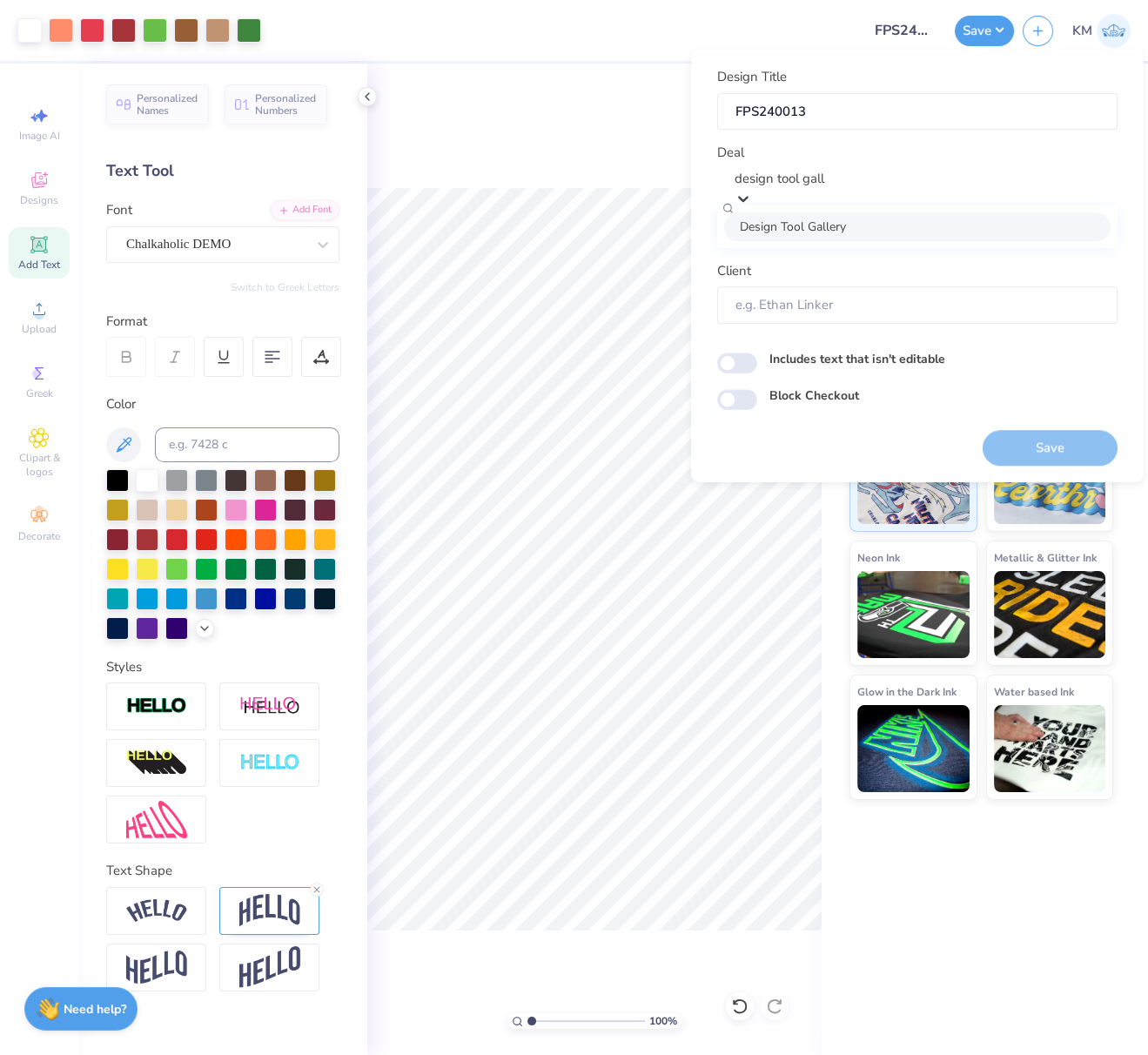
click at [832, 226] on div "Design Tool Gallery" at bounding box center [917, 227] width 386 height 28
type input "design tool gall"
type input "Design Tool Gallery User"
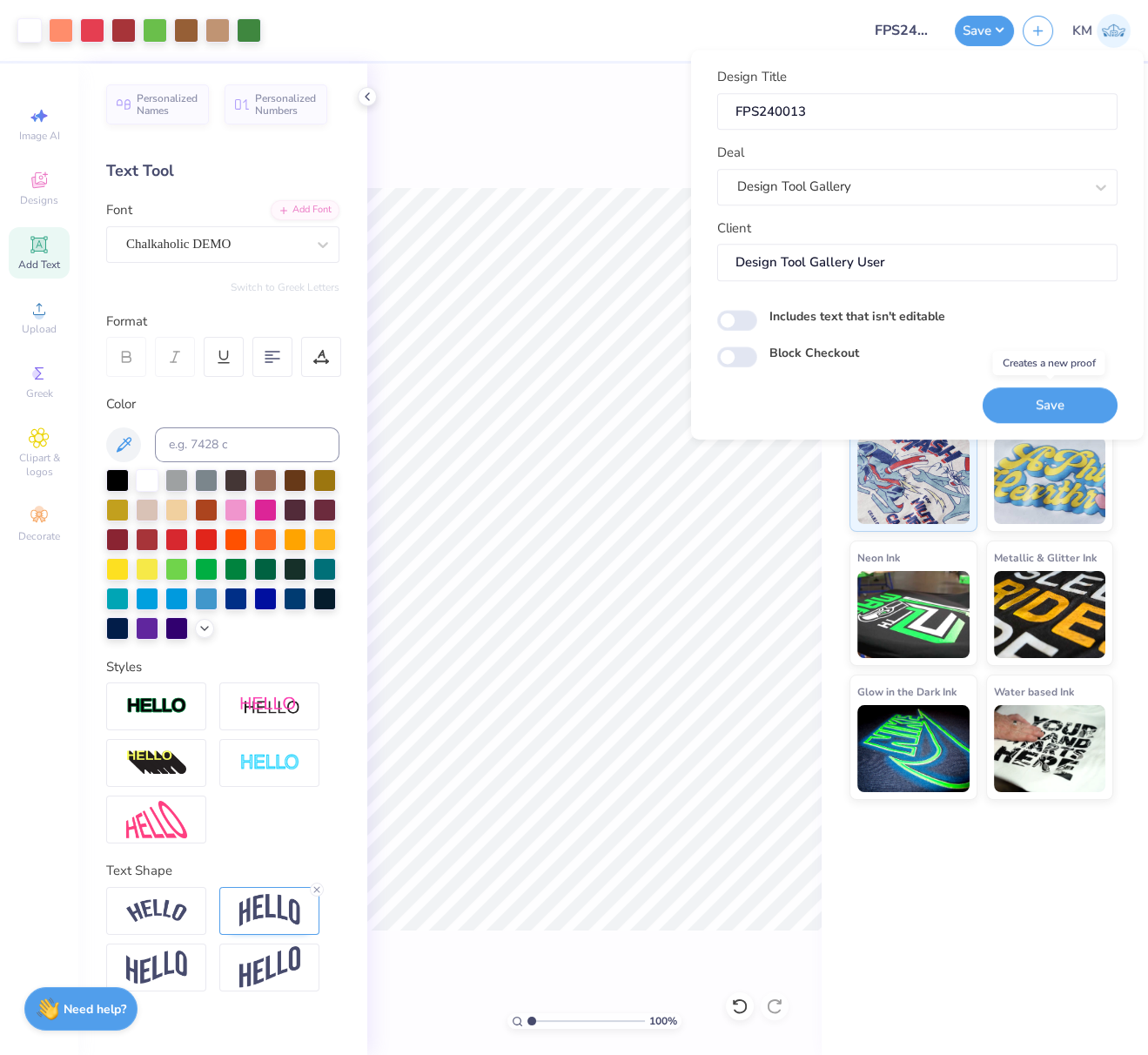
click at [1056, 404] on button "Save" at bounding box center [1050, 405] width 135 height 36
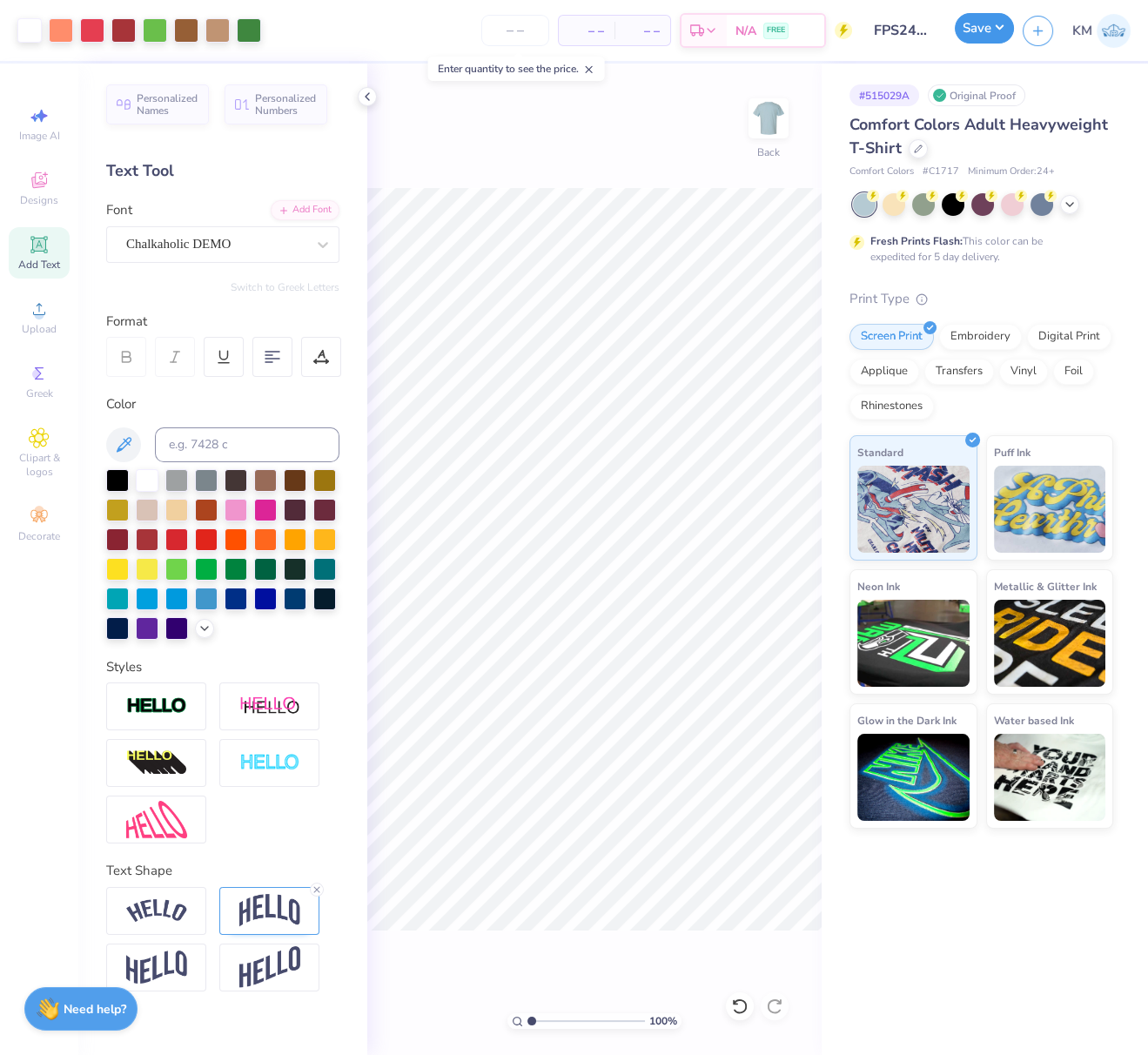
click at [998, 33] on button "Save" at bounding box center [985, 28] width 60 height 30
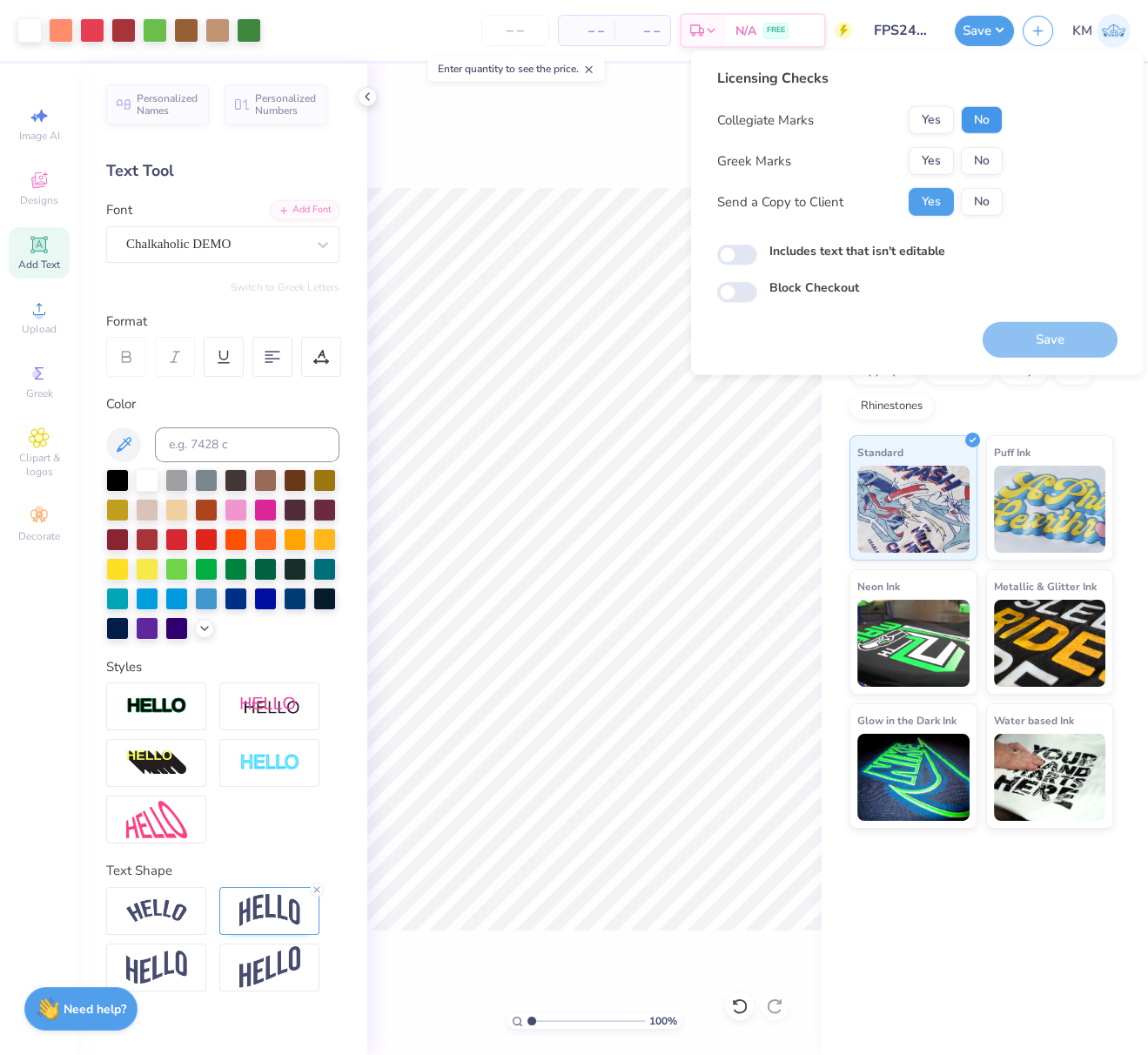
click at [989, 115] on button "No" at bounding box center [982, 119] width 42 height 27
click at [934, 158] on button "Yes" at bounding box center [932, 161] width 45 height 27
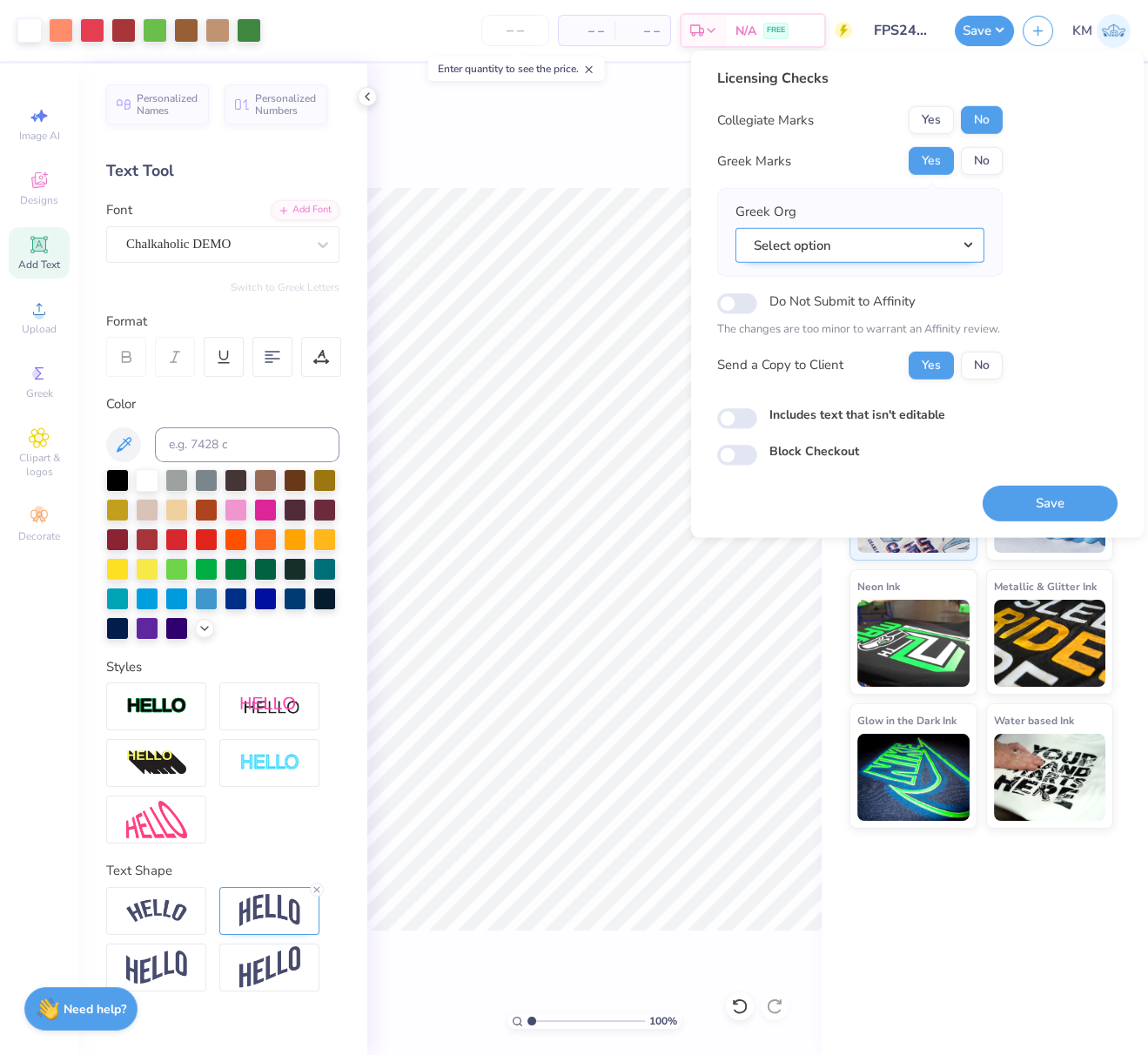
click at [968, 242] on button "Select option" at bounding box center [861, 246] width 249 height 36
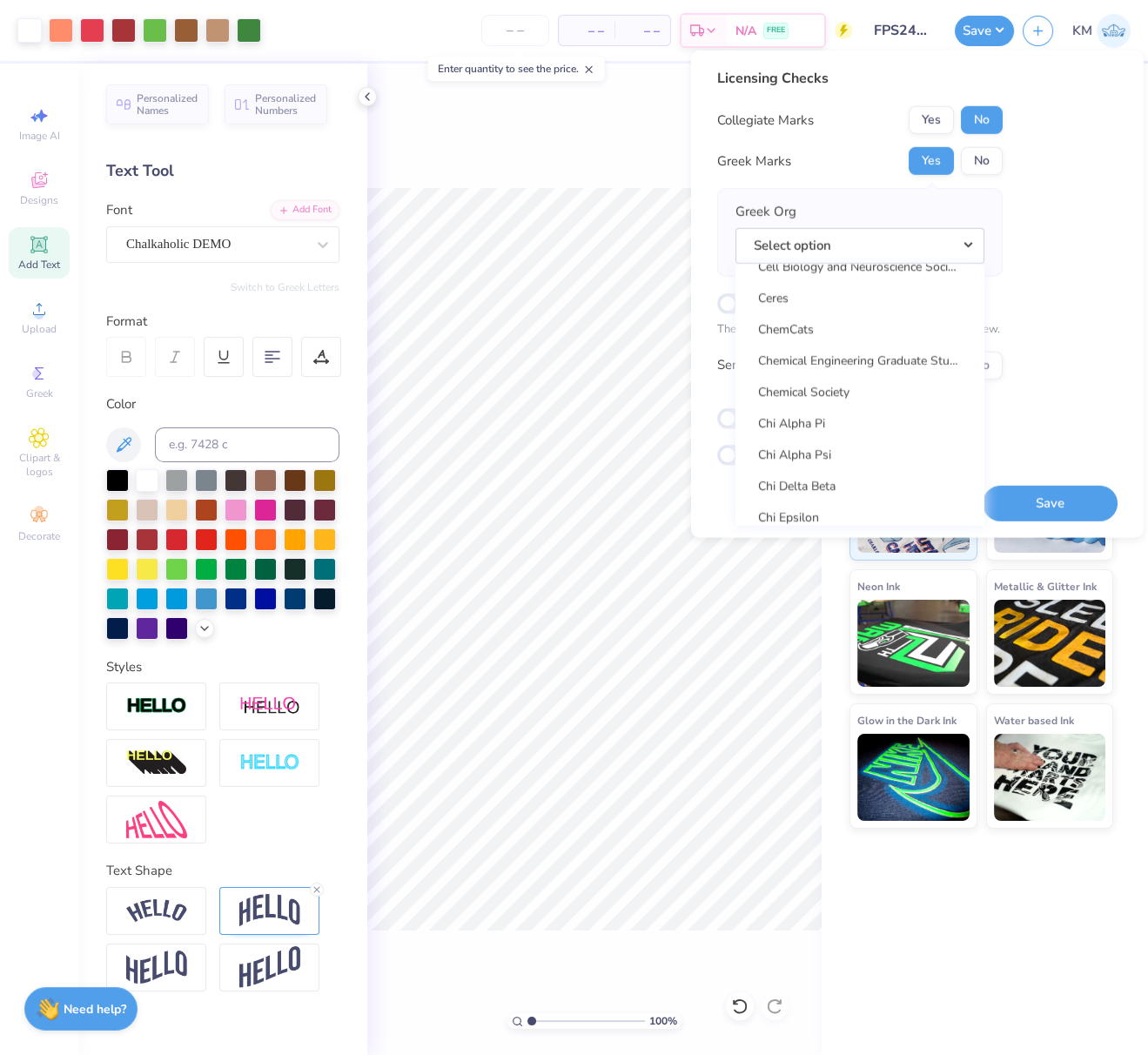
scroll to position [3074, 0]
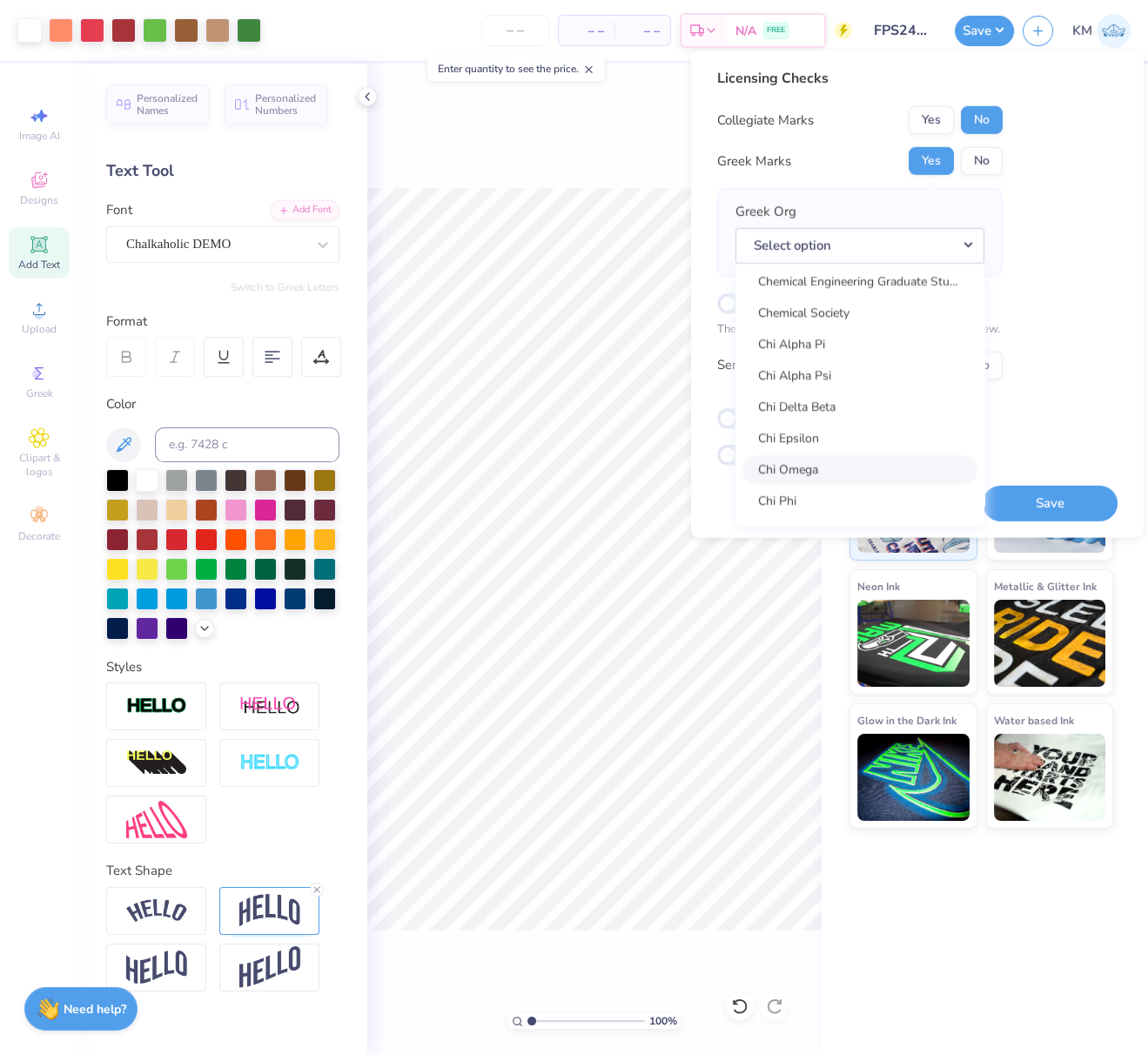
click at [820, 461] on link "Chi Omega" at bounding box center [860, 469] width 235 height 28
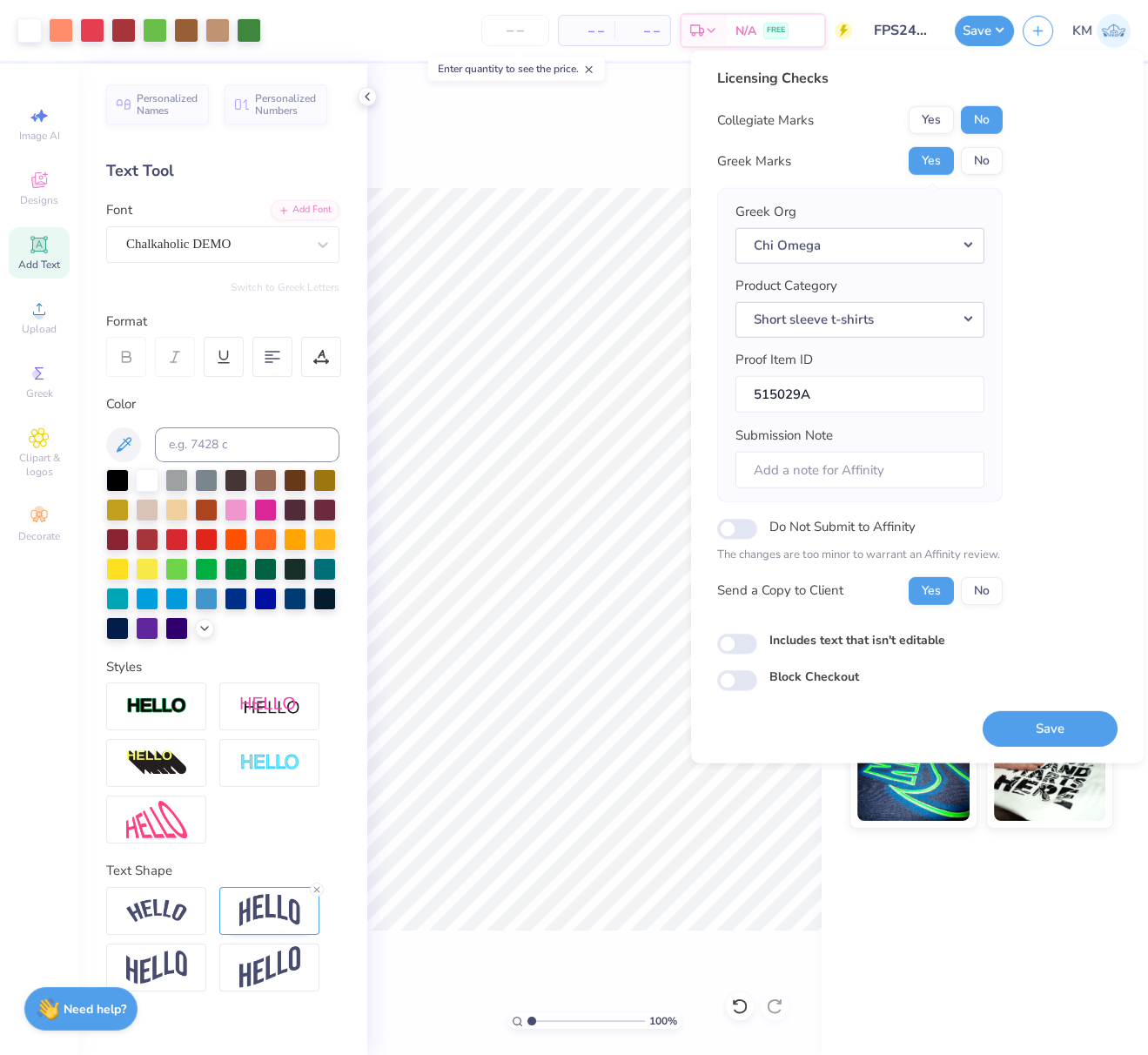
click at [1077, 579] on div "Licensing Checks Collegiate Marks Yes No Greek Marks Yes No Greek Org Chi Omega…" at bounding box center [917, 380] width 401 height 623
click at [984, 585] on button "No" at bounding box center [982, 589] width 42 height 27
drag, startPoint x: 1039, startPoint y: 724, endPoint x: 388, endPoint y: 5, distance: 969.9
click at [1037, 725] on button "Save" at bounding box center [1050, 728] width 135 height 36
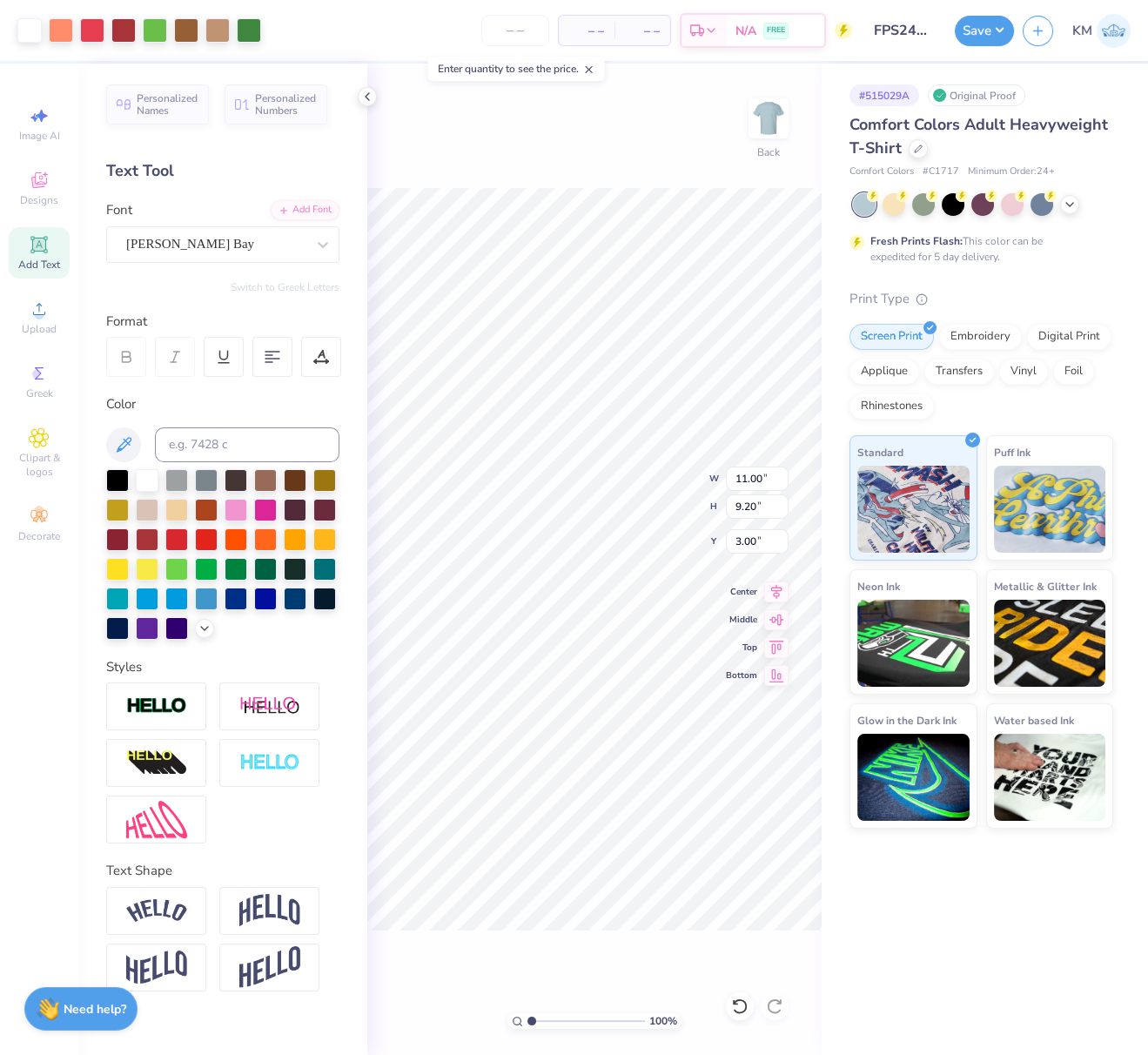
type input "11.00"
type input "9.20"
type input "3.00"
click at [995, 25] on button "Save" at bounding box center [985, 28] width 60 height 30
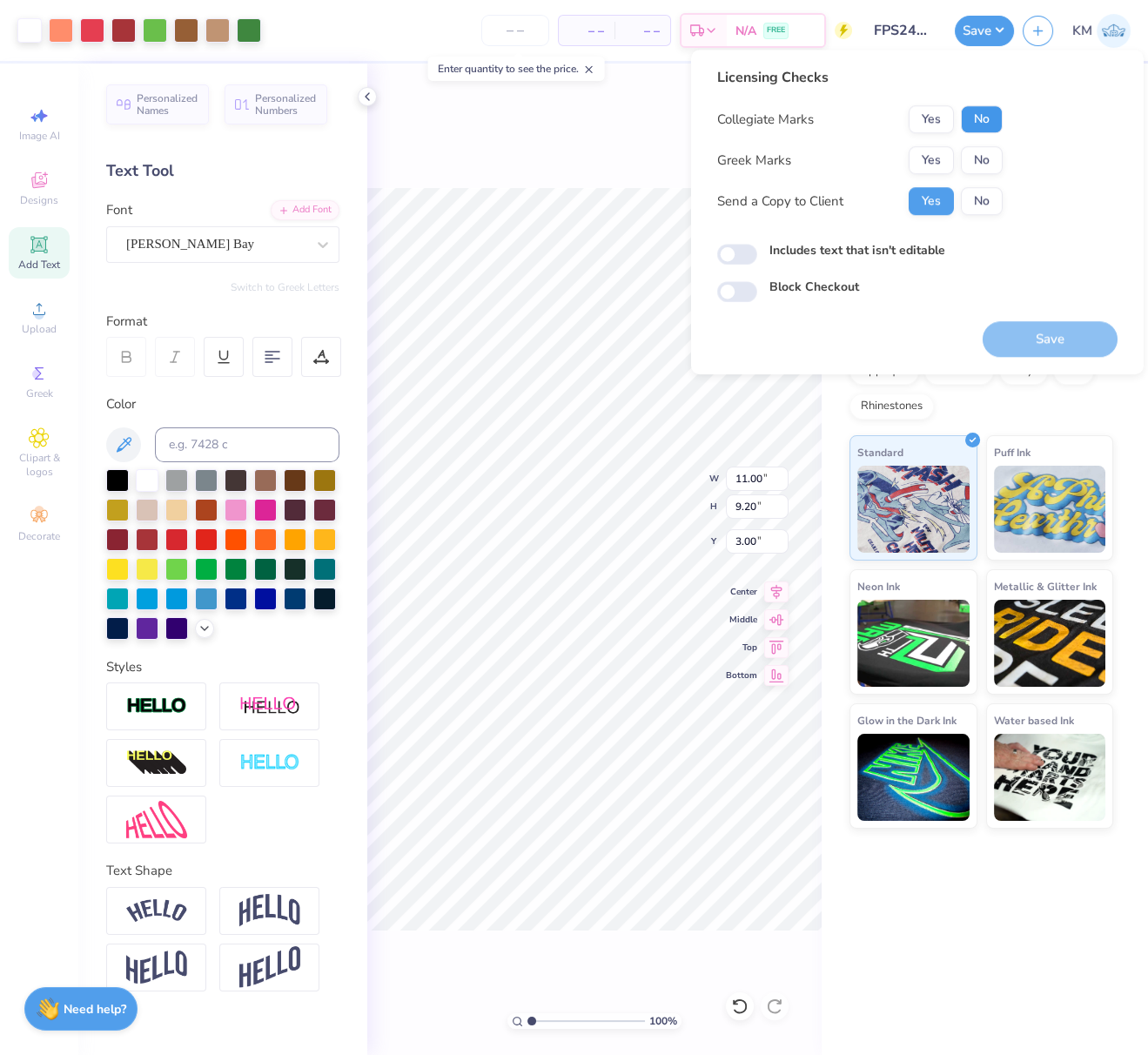
click at [980, 128] on button "No" at bounding box center [982, 119] width 42 height 27
click at [937, 164] on button "Yes" at bounding box center [932, 160] width 45 height 27
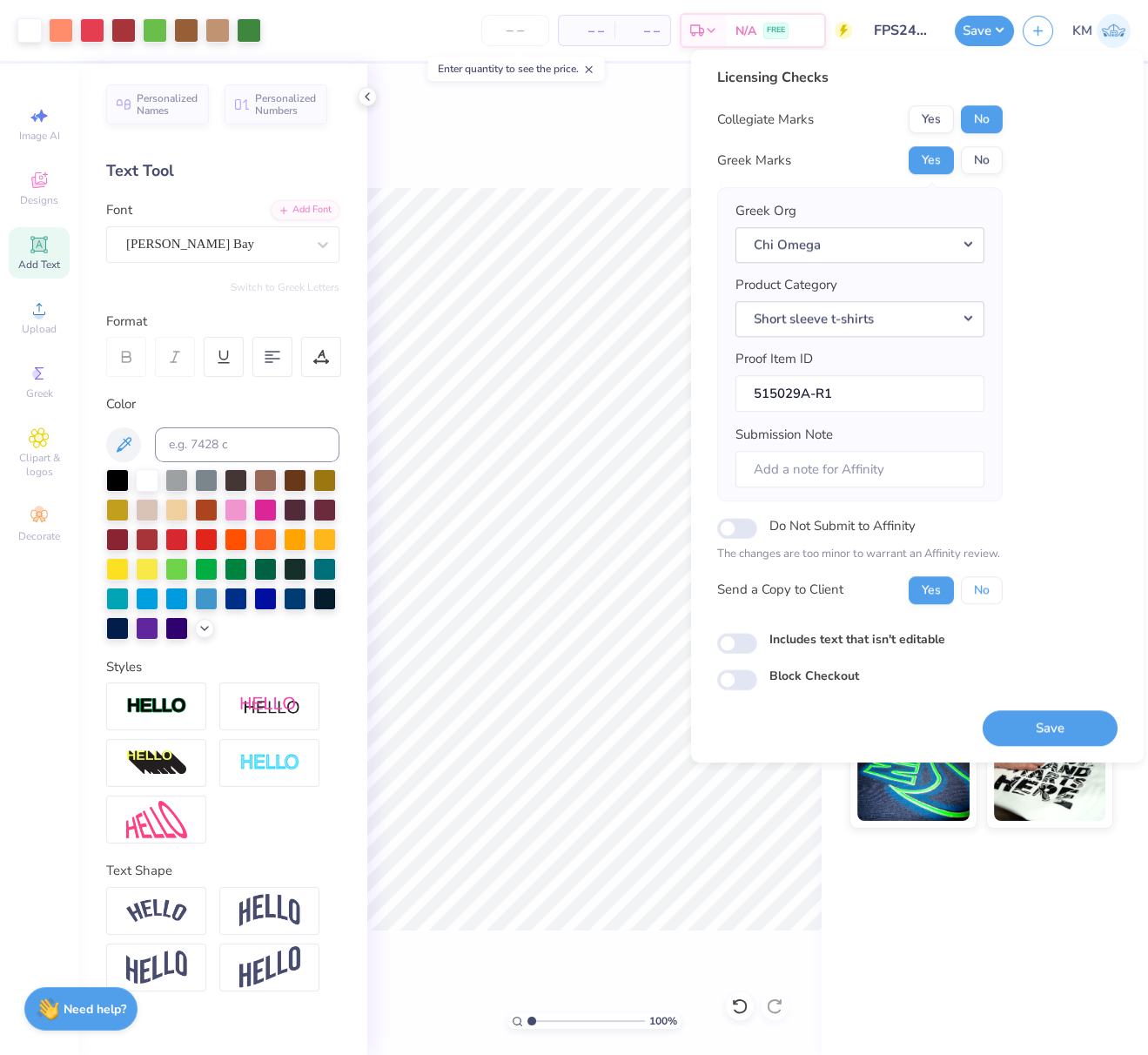
click at [985, 597] on button "No" at bounding box center [982, 589] width 42 height 27
click at [1049, 723] on button "Save" at bounding box center [1050, 728] width 135 height 36
